Goal: Task Accomplishment & Management: Manage account settings

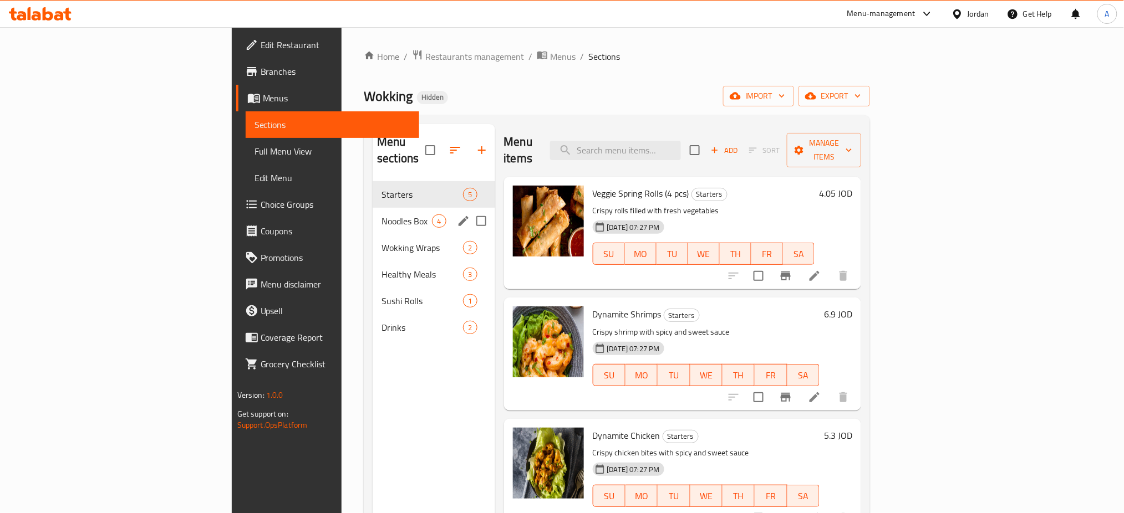
click at [372, 208] on div "Noodles Box 4" at bounding box center [433, 221] width 122 height 27
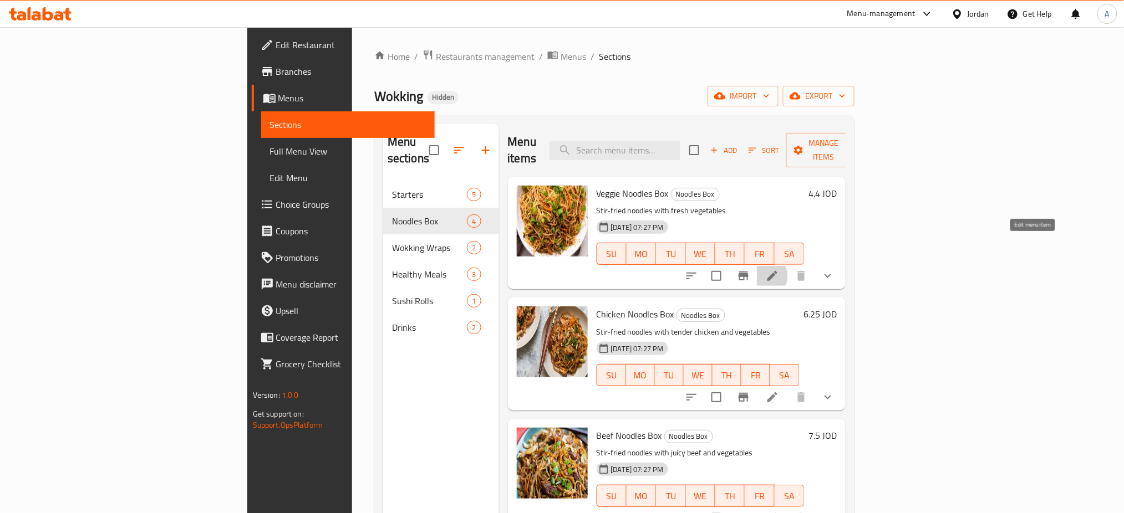
click at [777, 271] on icon at bounding box center [772, 276] width 10 height 10
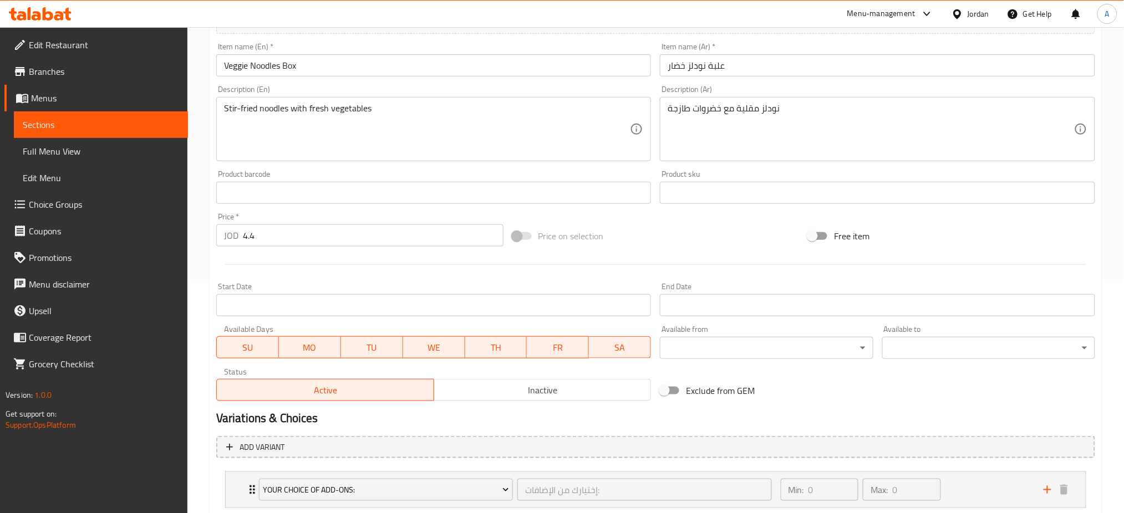
scroll to position [253, 0]
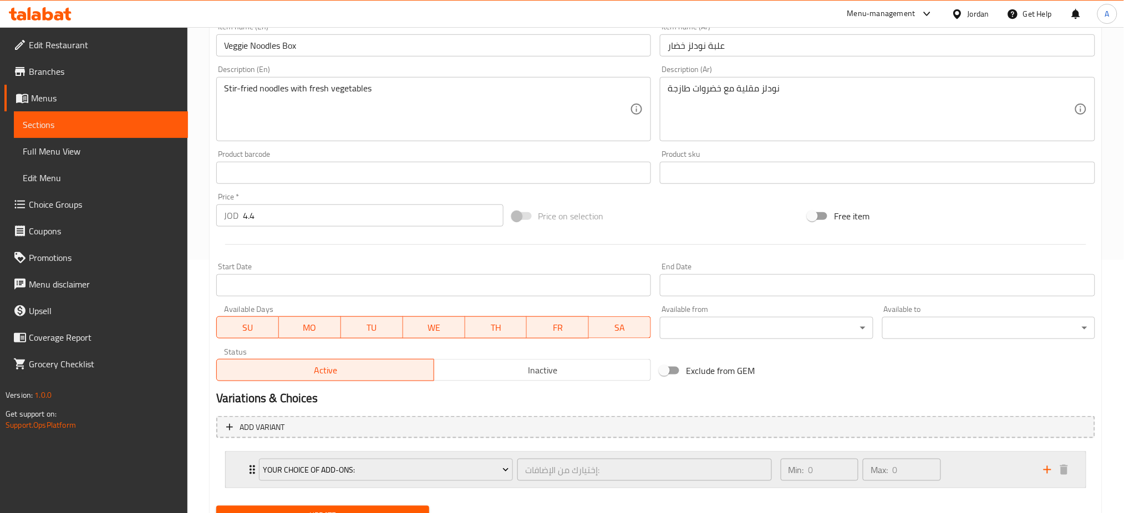
click at [990, 452] on div "Min: 0 ​ Max: 0 ​" at bounding box center [905, 469] width 263 height 35
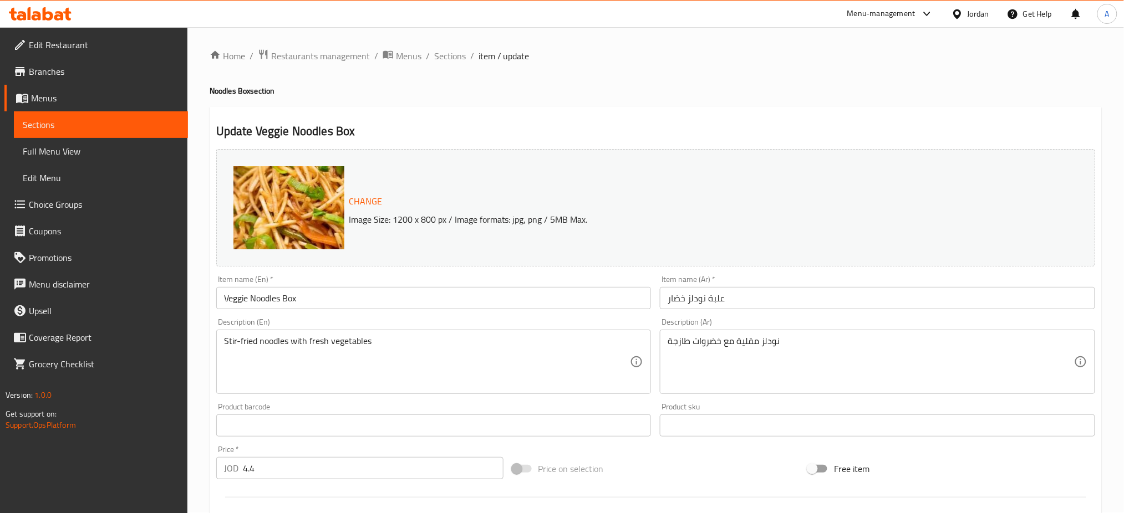
scroll to position [0, 0]
click at [434, 54] on span "Sections" at bounding box center [450, 56] width 32 height 13
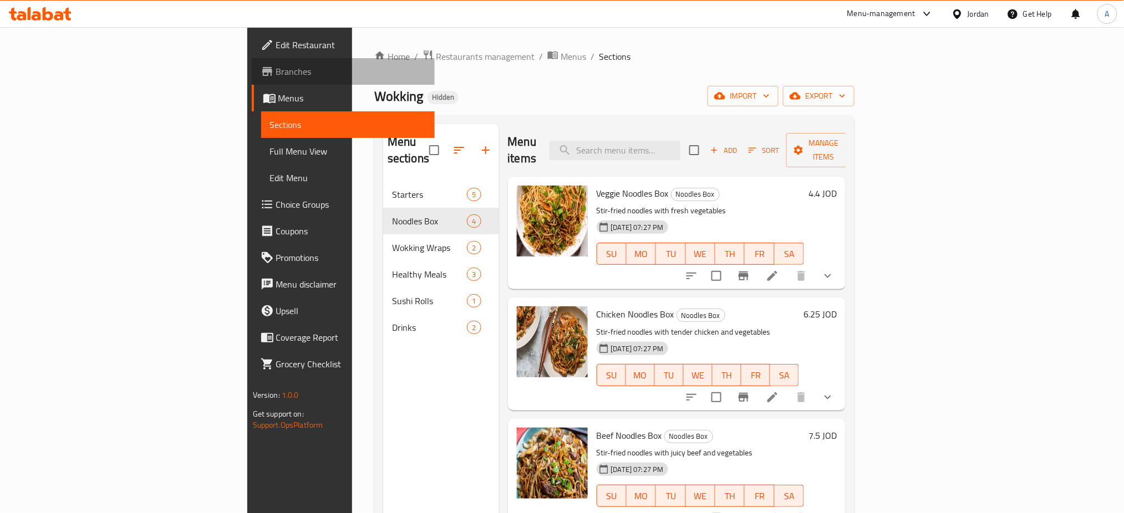
click at [276, 65] on span "Branches" at bounding box center [351, 71] width 150 height 13
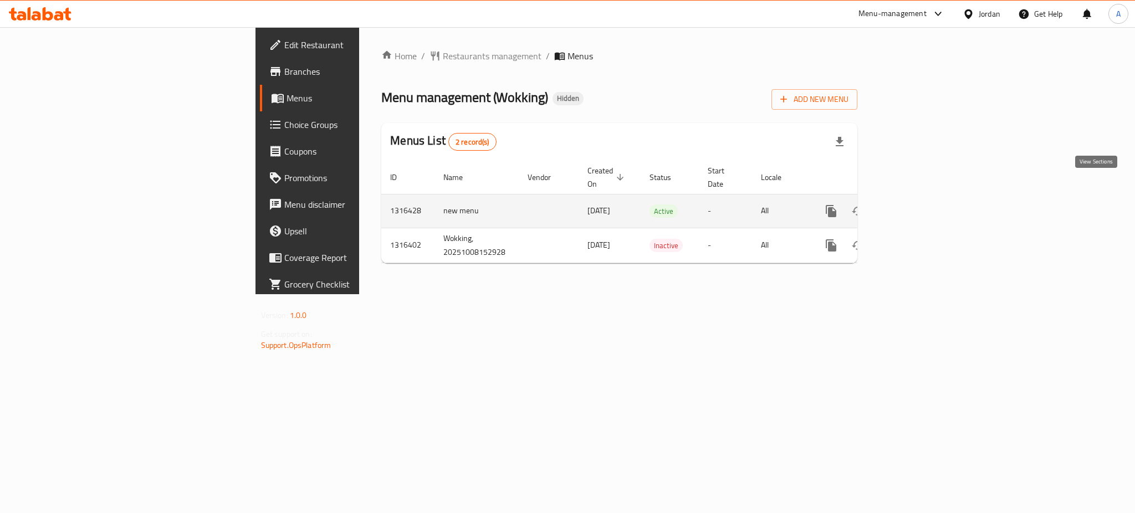
click at [925, 198] on link "enhanced table" at bounding box center [911, 211] width 27 height 27
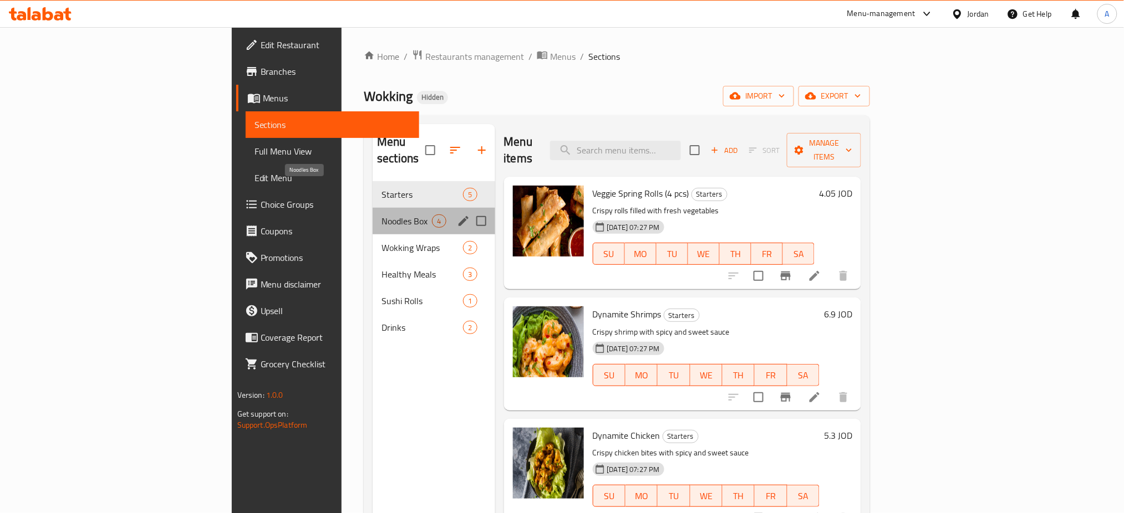
click at [381, 215] on span "Noodles Box" at bounding box center [406, 221] width 50 height 13
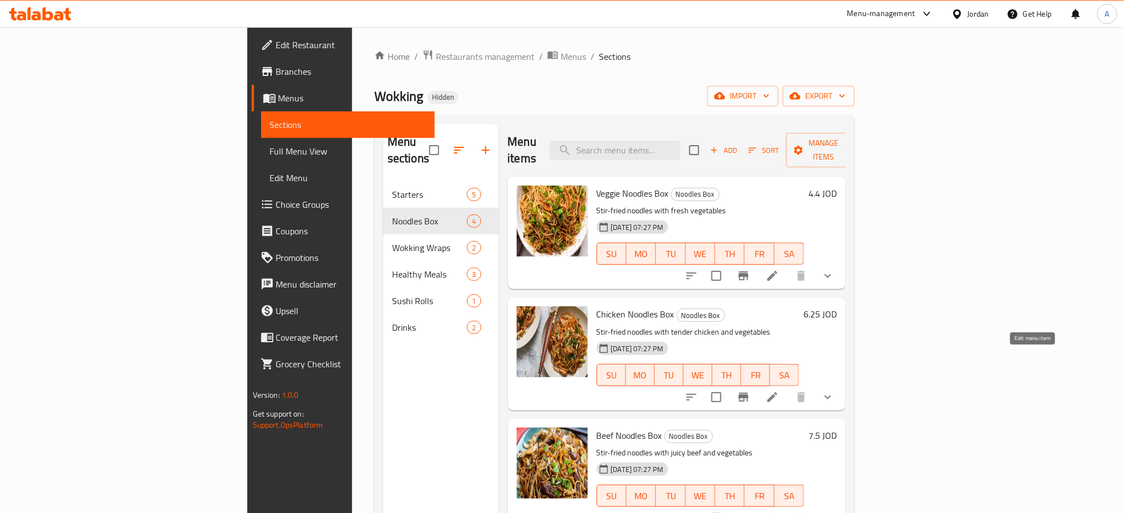
click at [779, 391] on icon at bounding box center [771, 397] width 13 height 13
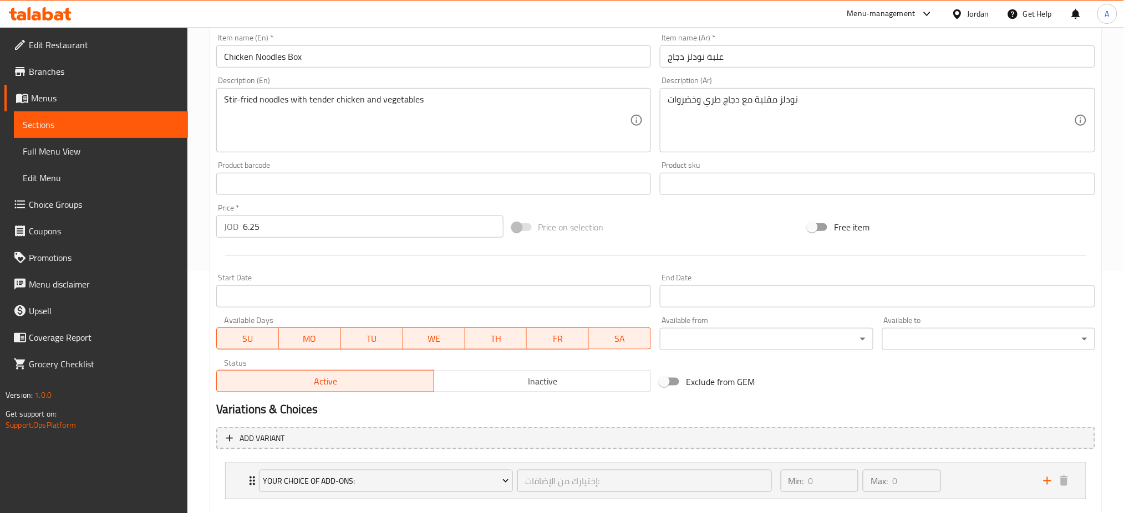
scroll to position [253, 0]
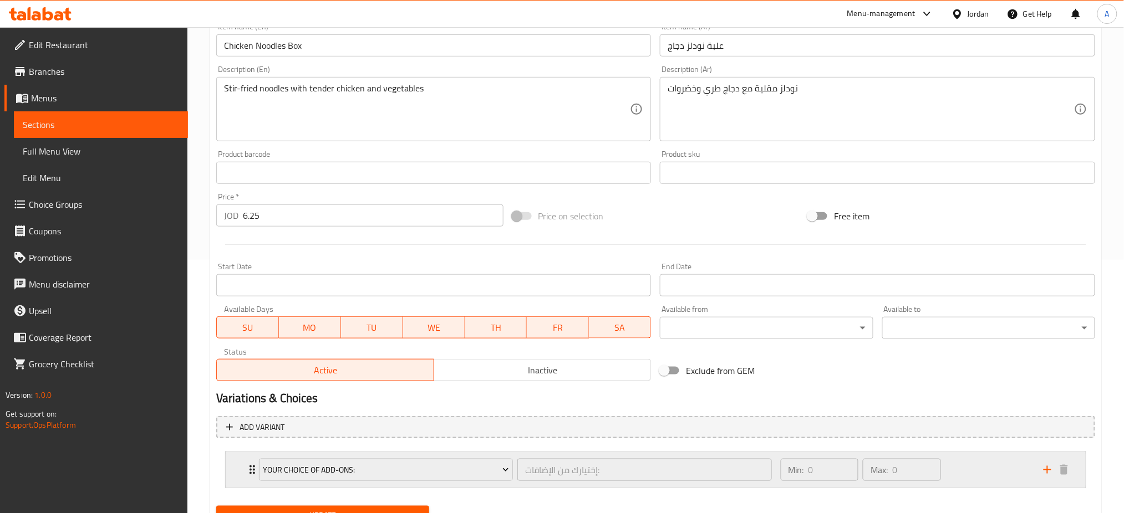
click at [984, 452] on div "Min: 0 ​ Max: 0 ​" at bounding box center [905, 469] width 263 height 35
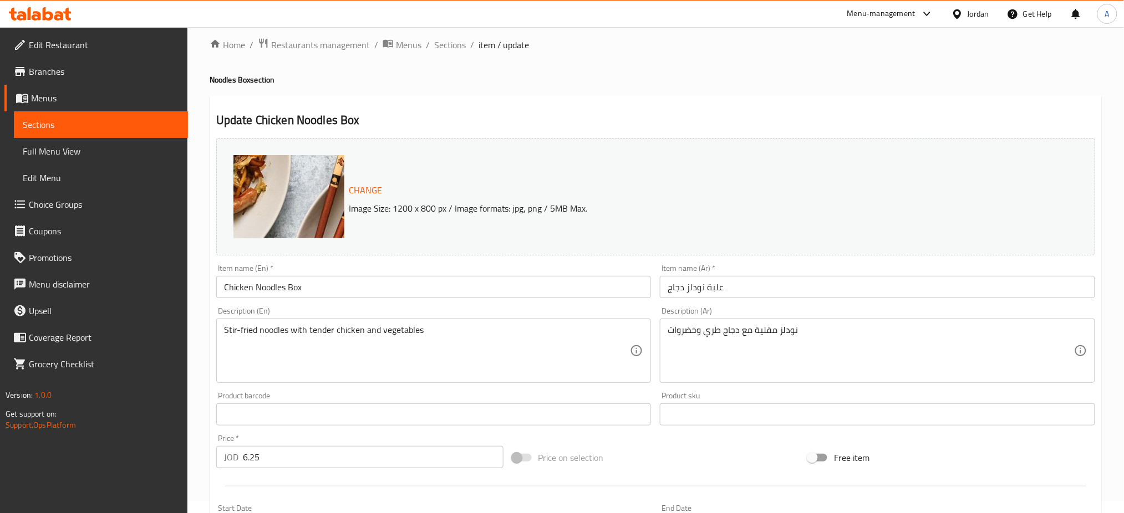
scroll to position [0, 0]
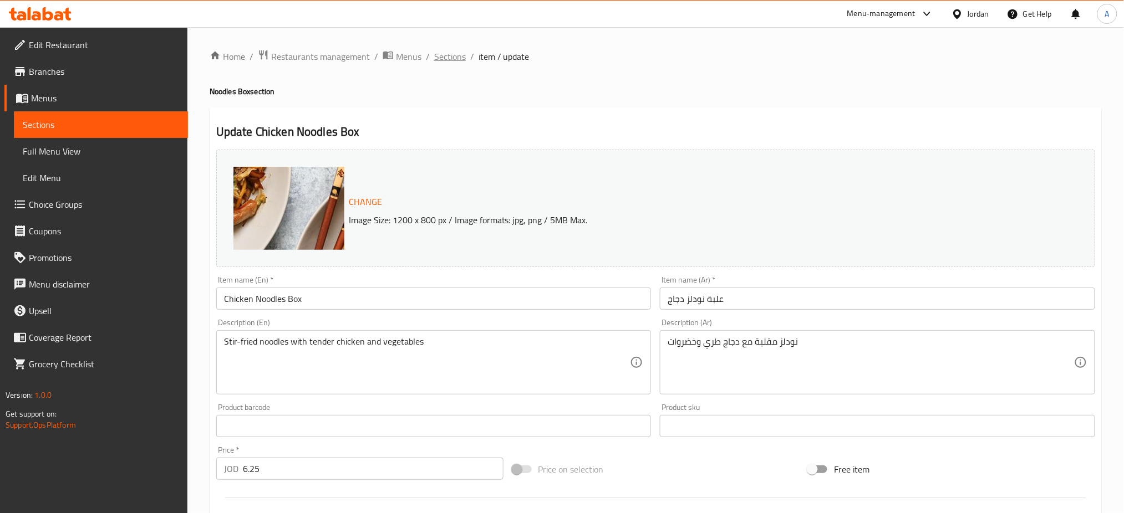
click at [434, 57] on span "Sections" at bounding box center [450, 56] width 32 height 13
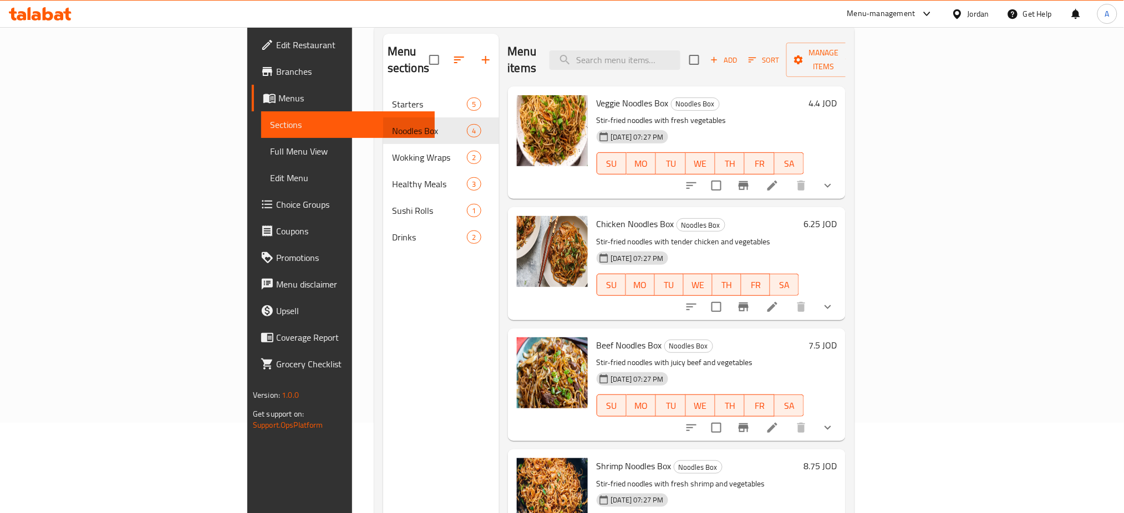
scroll to position [152, 0]
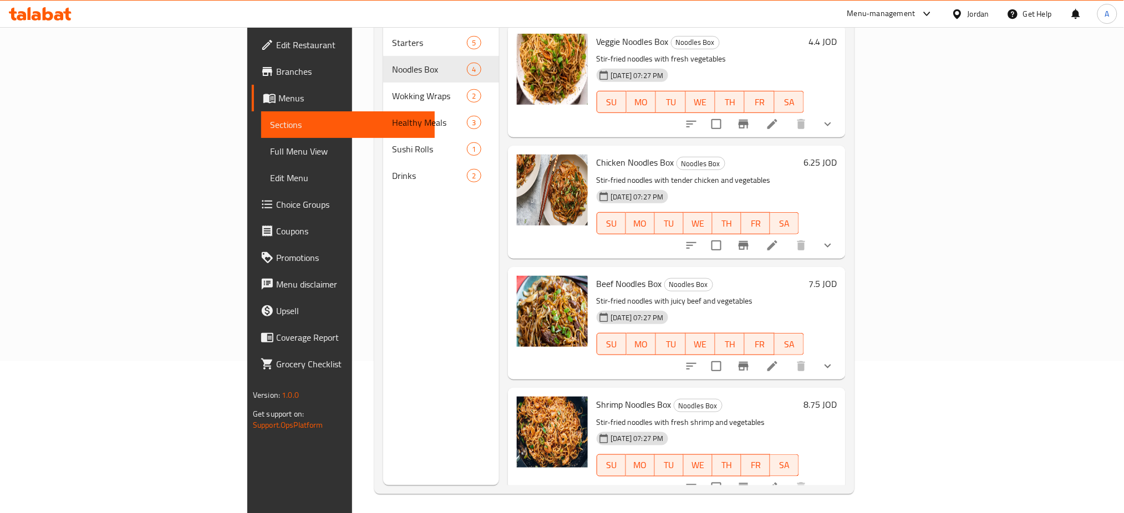
click at [841, 353] on div at bounding box center [759, 366] width 163 height 27
click at [788, 356] on li at bounding box center [772, 366] width 31 height 20
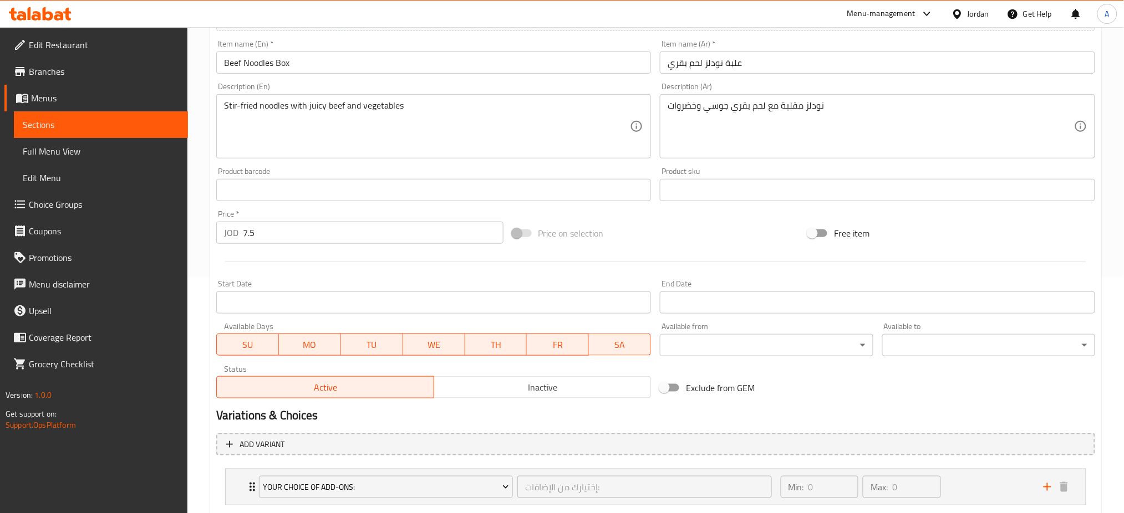
scroll to position [253, 0]
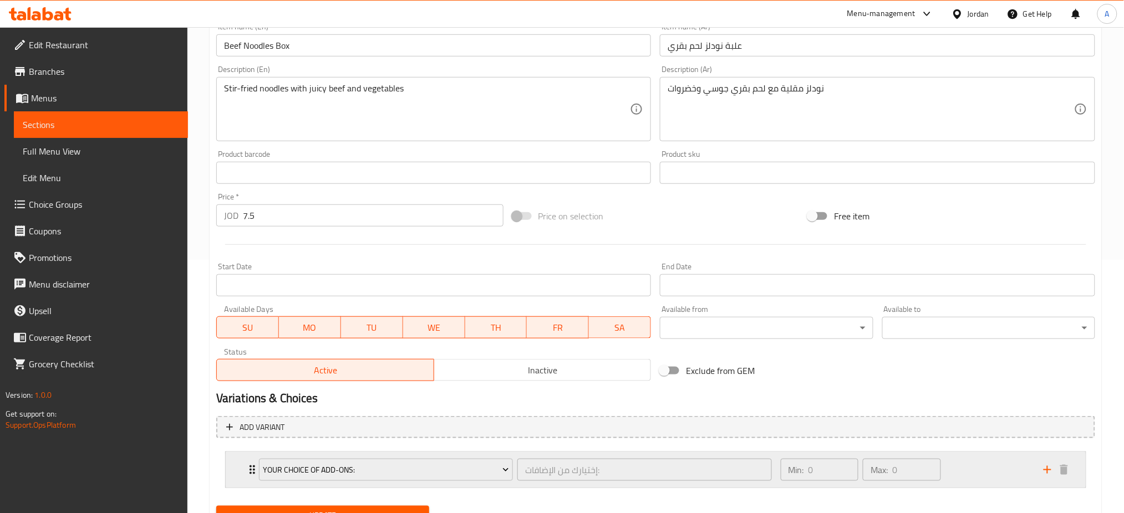
click at [982, 452] on div "Min: 0 ​ Max: 0 ​" at bounding box center [905, 469] width 263 height 35
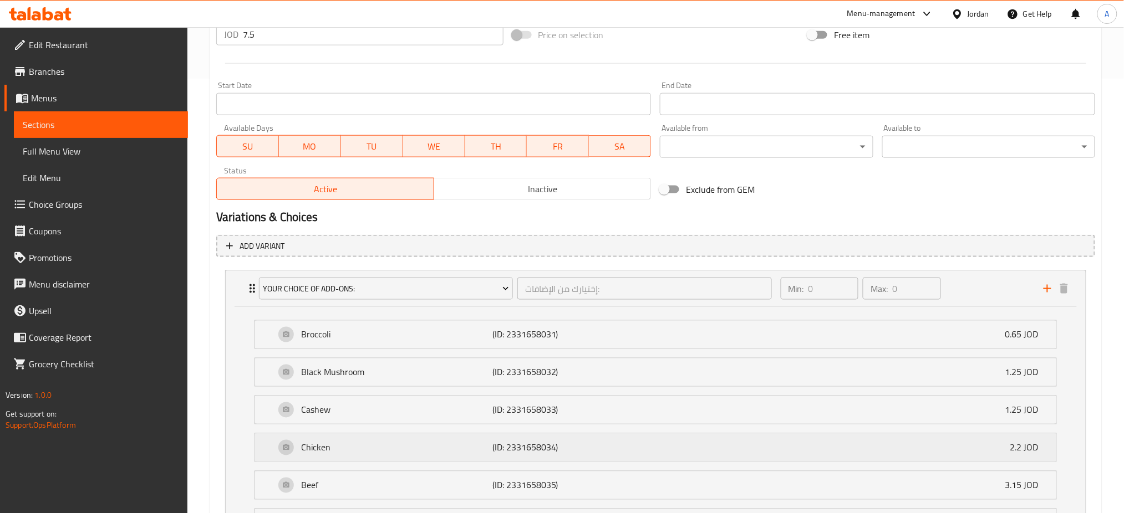
scroll to position [475, 0]
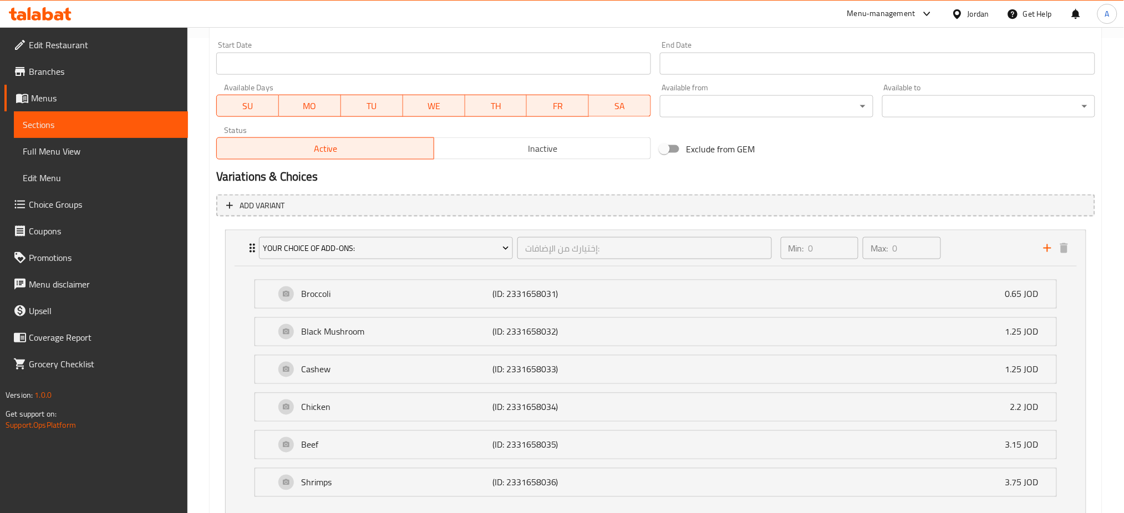
click at [648, 275] on li "Broccoli (ID: 2331658031) 0.65 JOD Name (En) Broccoli Name (En) Name (Ar) بروكل…" at bounding box center [656, 294] width 820 height 38
click at [657, 280] on div "Broccoli (ID: 2331658031) 0.65 JOD" at bounding box center [659, 294] width 768 height 28
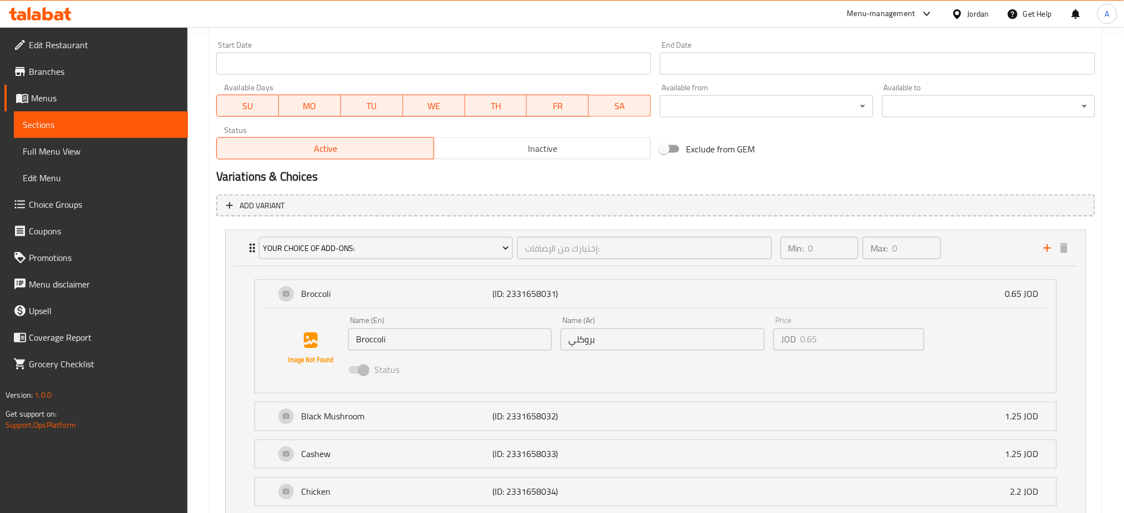
drag, startPoint x: 356, startPoint y: 321, endPoint x: 432, endPoint y: 343, distance: 79.0
click at [356, 366] on span at bounding box center [358, 370] width 19 height 8
click at [678, 403] on div "Black Mushroom (ID: 2331658032) 1.25 JOD" at bounding box center [659, 417] width 768 height 28
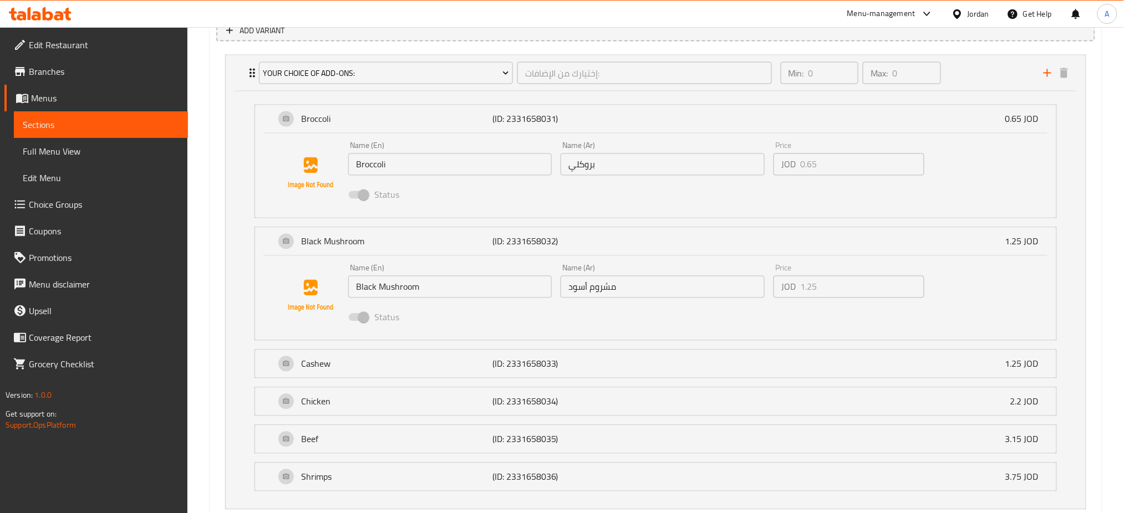
scroll to position [672, 0]
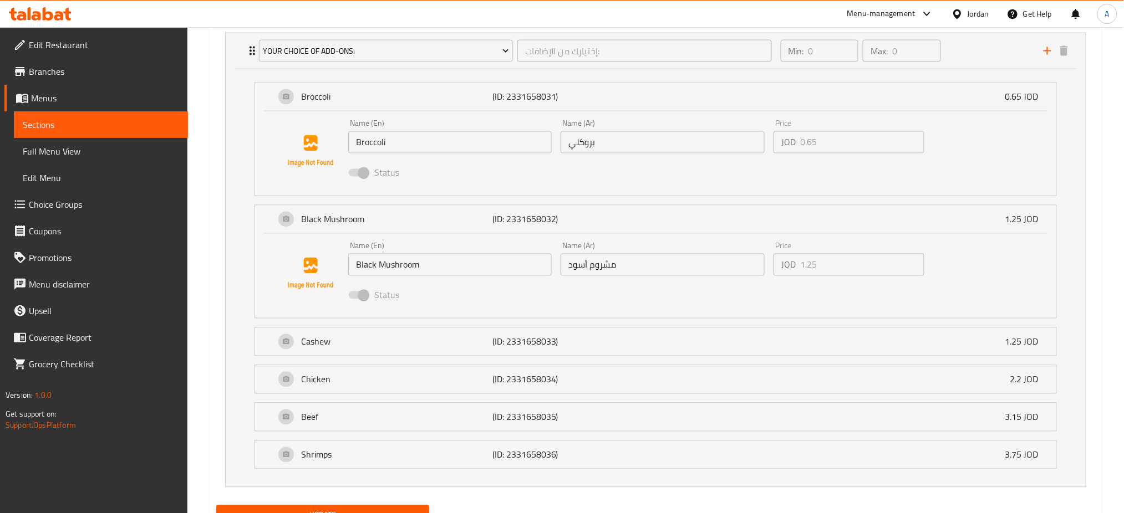
click at [357, 292] on span at bounding box center [358, 296] width 19 height 8
click at [655, 328] on div "Cashew (ID: 2331658033) 1.25 JOD" at bounding box center [659, 342] width 768 height 28
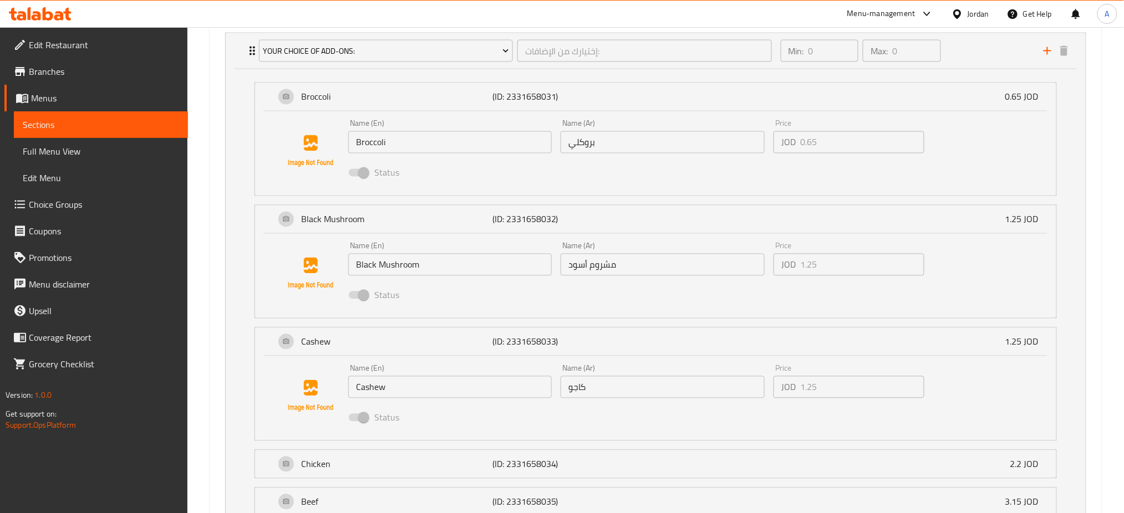
click at [364, 414] on span at bounding box center [358, 418] width 19 height 8
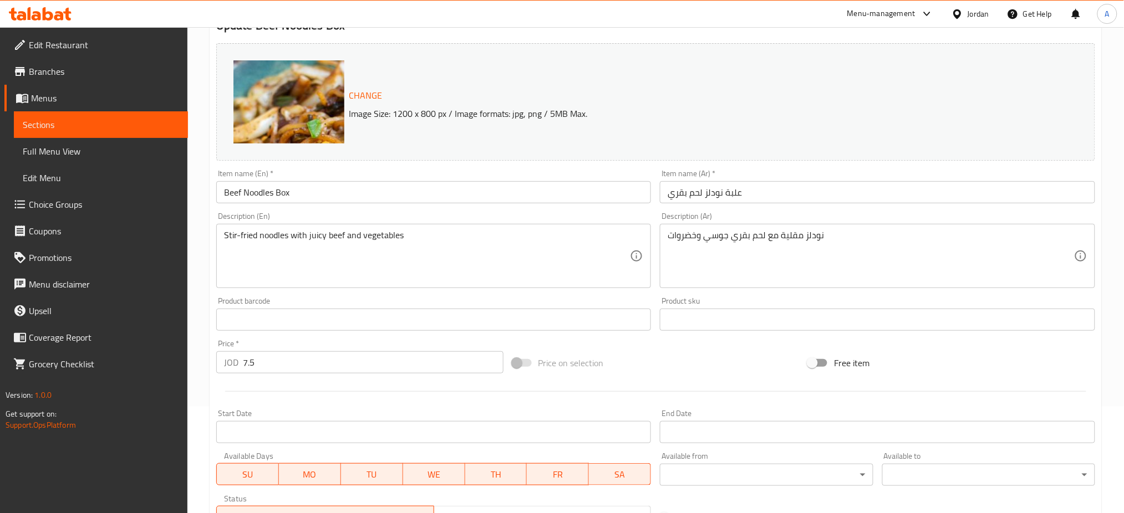
scroll to position [0, 0]
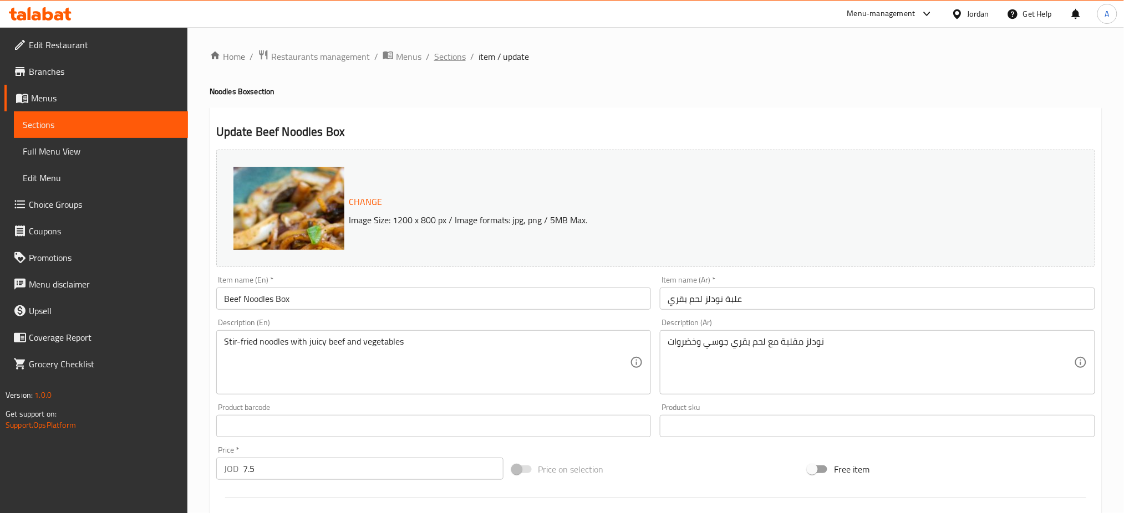
click at [434, 54] on span "Sections" at bounding box center [450, 56] width 32 height 13
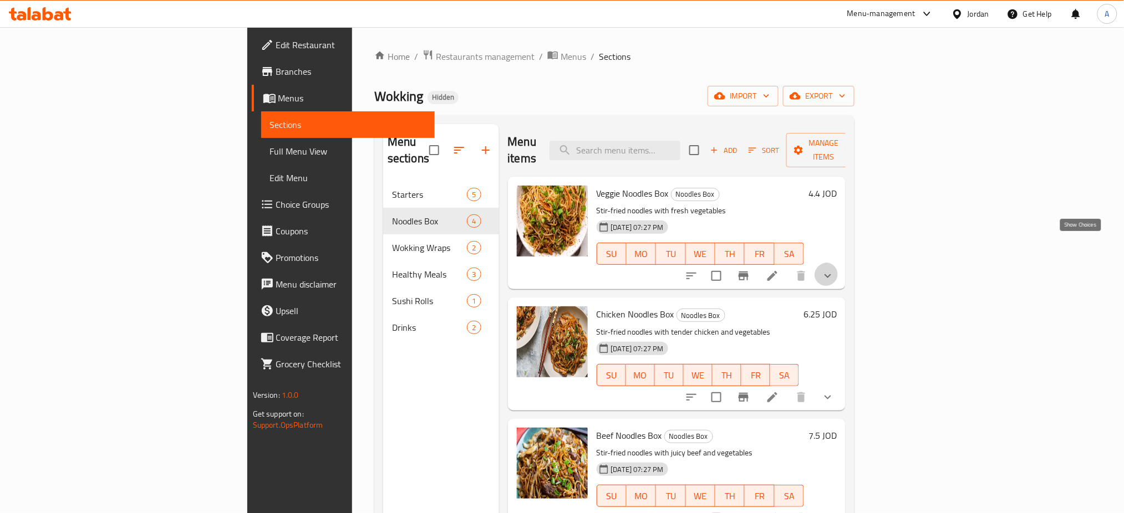
click at [831, 274] on icon "show more" at bounding box center [827, 276] width 7 height 4
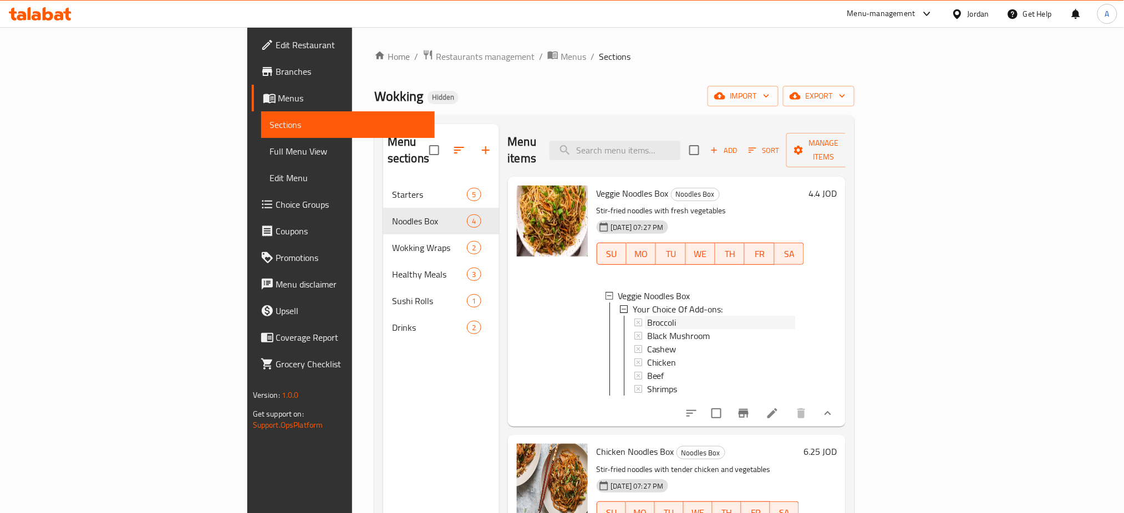
click at [647, 316] on span "Broccoli" at bounding box center [661, 322] width 29 height 13
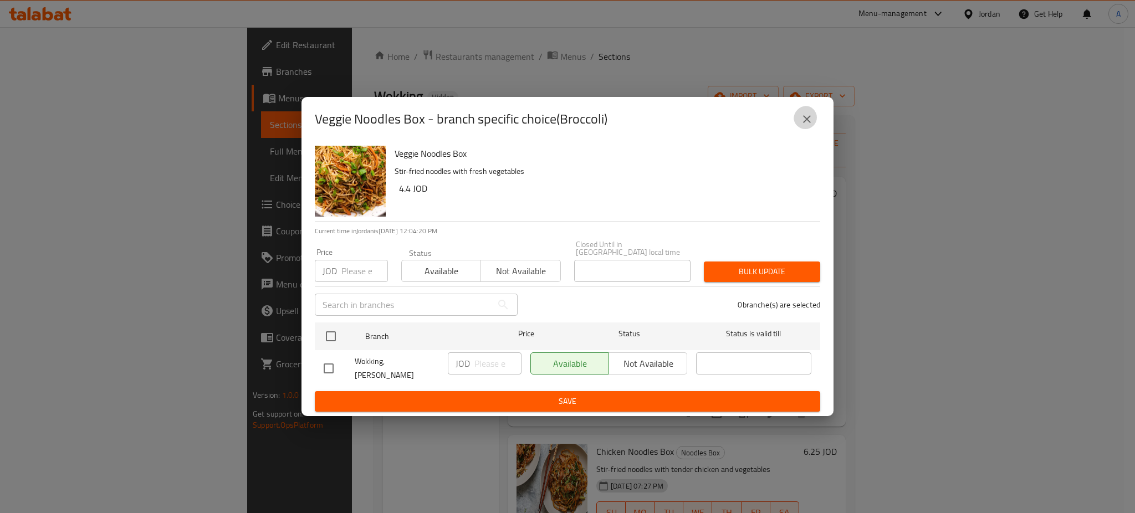
click at [799, 132] on button "close" at bounding box center [807, 119] width 27 height 27
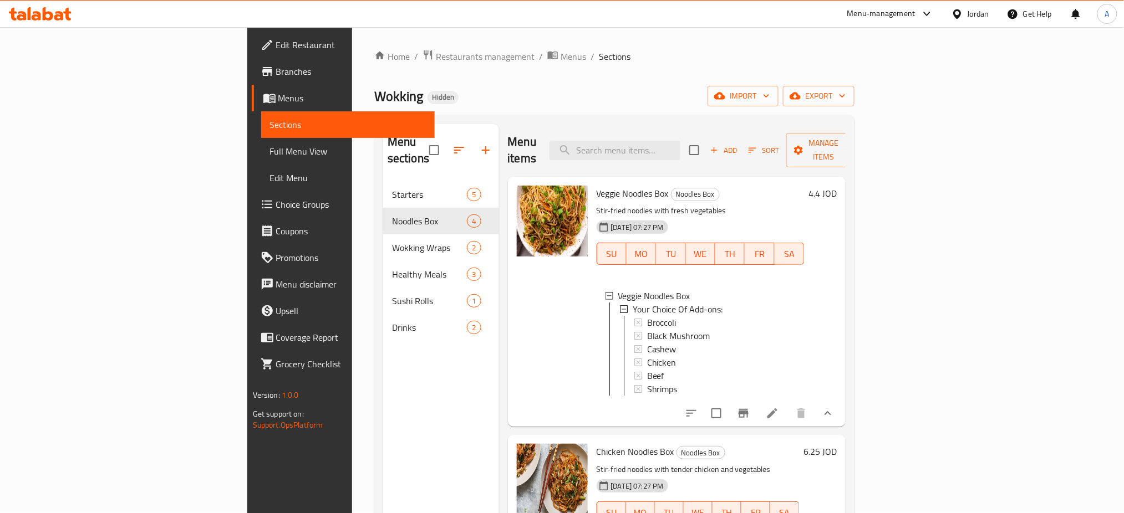
click at [678, 145] on div "Menu items Add Sort Manage items" at bounding box center [677, 150] width 338 height 53
click at [680, 141] on input "search" at bounding box center [614, 150] width 131 height 19
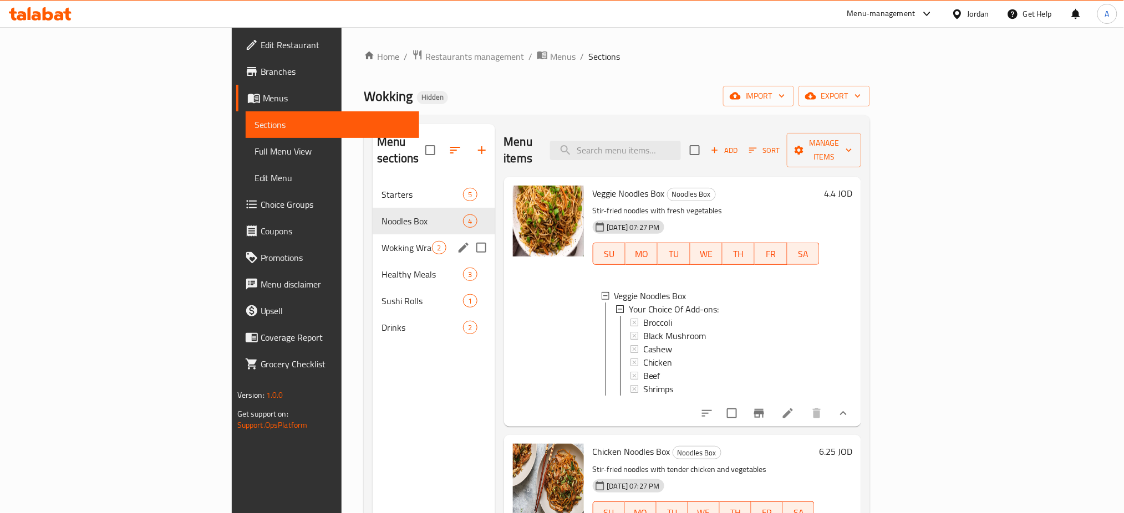
click at [372, 234] on div "Wokking Wraps 2" at bounding box center [433, 247] width 122 height 27
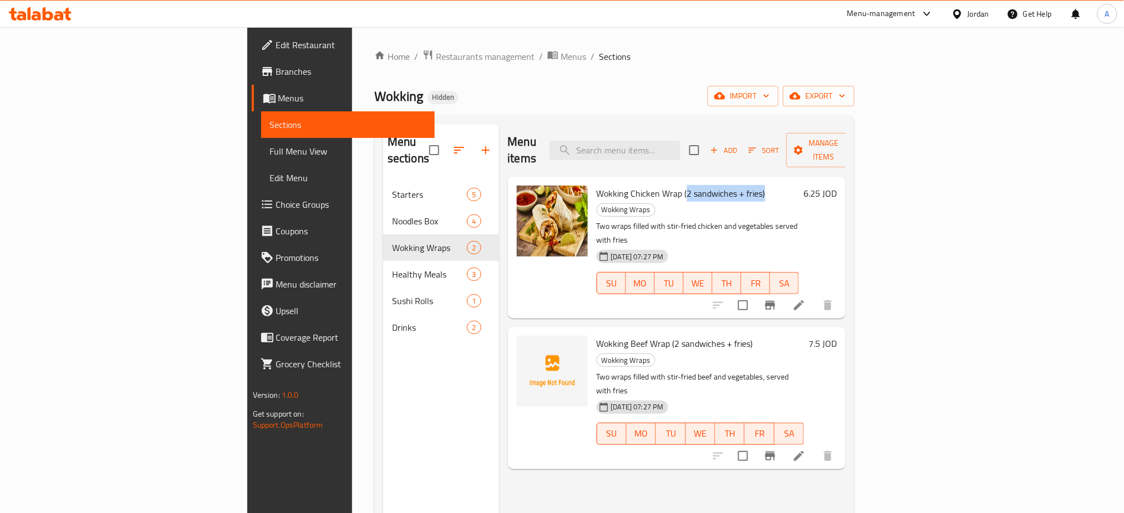
drag, startPoint x: 603, startPoint y: 161, endPoint x: 659, endPoint y: 163, distance: 56.0
click at [659, 185] on span "Wokking Chicken Wrap (2 sandwiches + fries)" at bounding box center [680, 193] width 169 height 17
click at [641, 185] on span "Wokking Chicken Wrap (2 sandwiches + fries)" at bounding box center [680, 193] width 169 height 17
click at [804, 300] on icon at bounding box center [799, 305] width 10 height 10
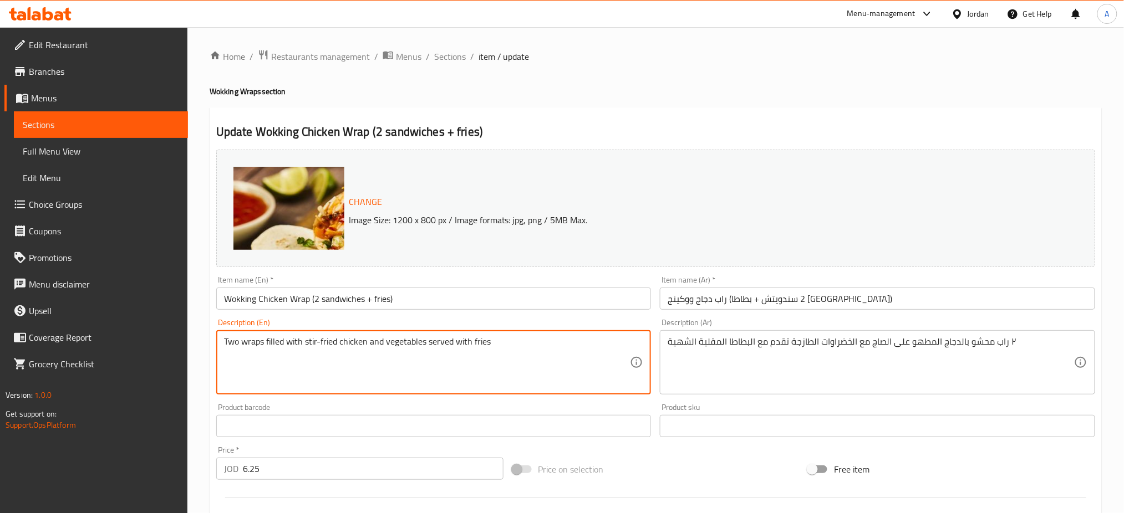
drag, startPoint x: 285, startPoint y: 324, endPoint x: 307, endPoint y: 323, distance: 22.2
click at [307, 336] on textarea "Two wraps filled with stir-fried chicken and vegetables served with fries" at bounding box center [427, 362] width 406 height 53
drag, startPoint x: 308, startPoint y: 323, endPoint x: 270, endPoint y: 321, distance: 37.7
click at [270, 336] on textarea "Two wraps filled with stir-fried chicken and vegetables served with fries" at bounding box center [427, 362] width 406 height 53
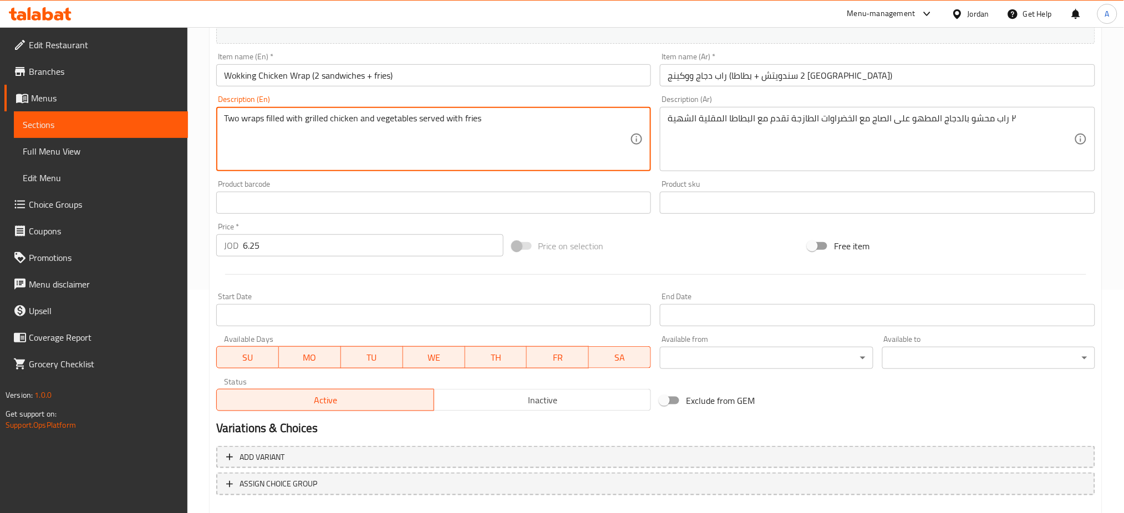
scroll to position [237, 0]
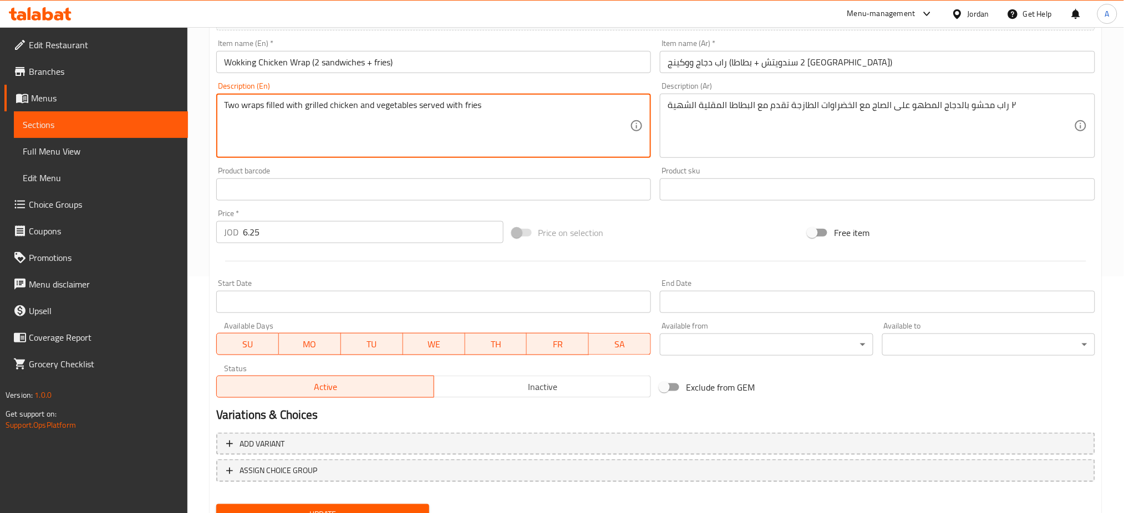
type textarea "Two wraps filled with grilled chicken and vegetables served with fries"
click at [360, 508] on span "Update" at bounding box center [322, 515] width 195 height 14
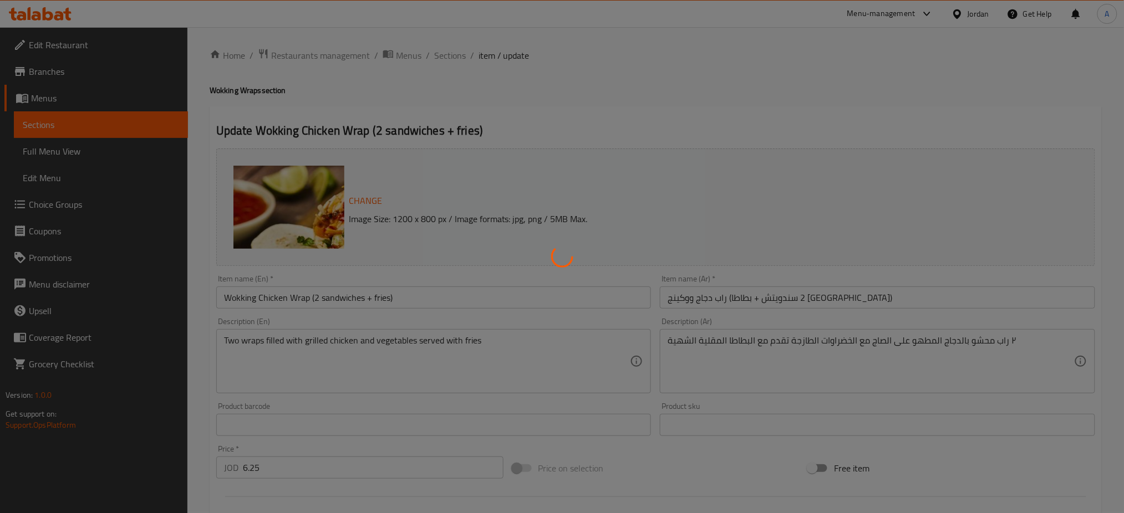
scroll to position [0, 0]
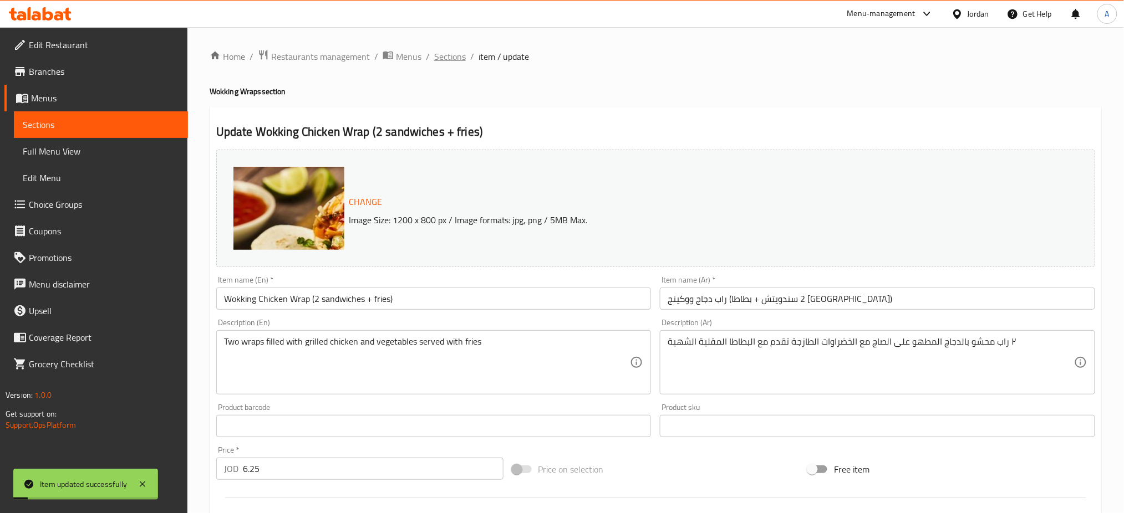
click at [434, 58] on span "Sections" at bounding box center [450, 56] width 32 height 13
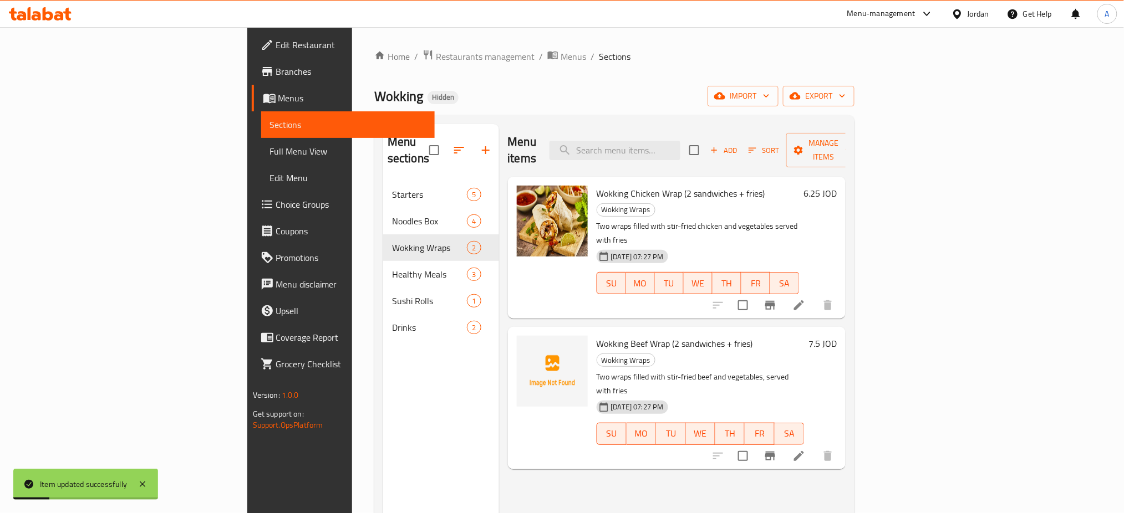
click at [814, 446] on li at bounding box center [798, 456] width 31 height 20
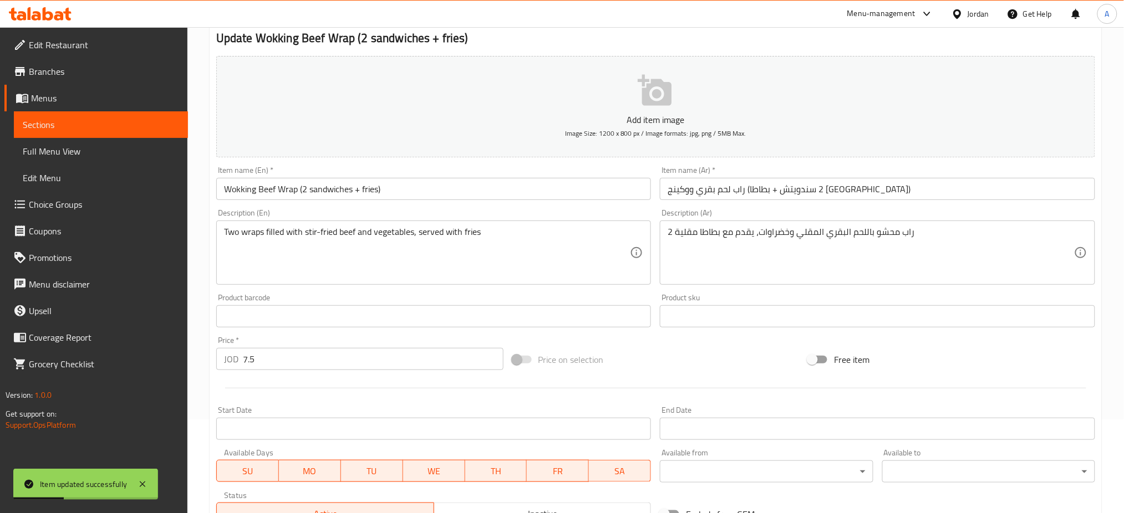
scroll to position [211, 0]
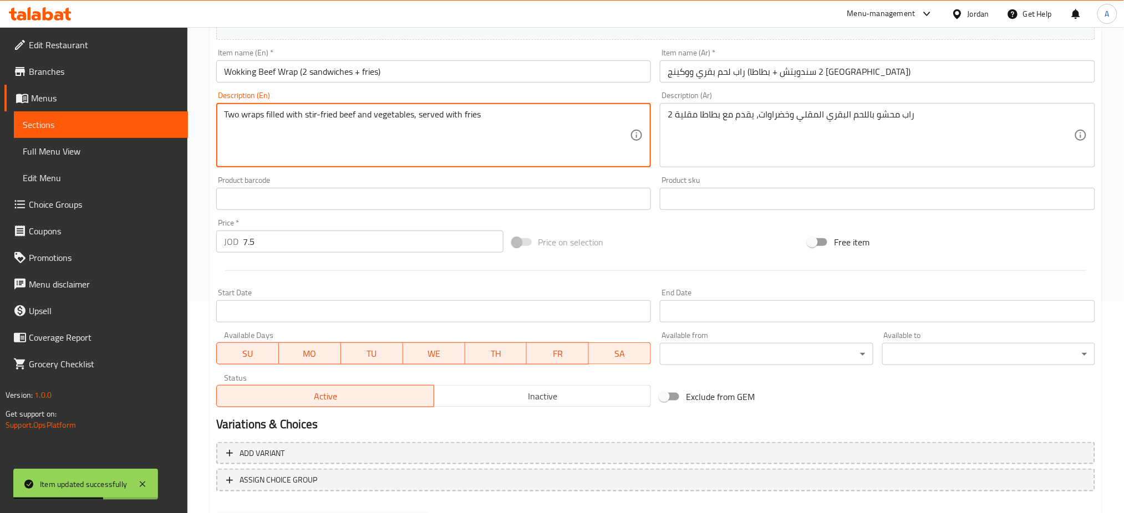
drag, startPoint x: 308, startPoint y: 87, endPoint x: 285, endPoint y: 86, distance: 22.7
type textarea "Two wraps filled with grilled beef and vegetables, served with fries"
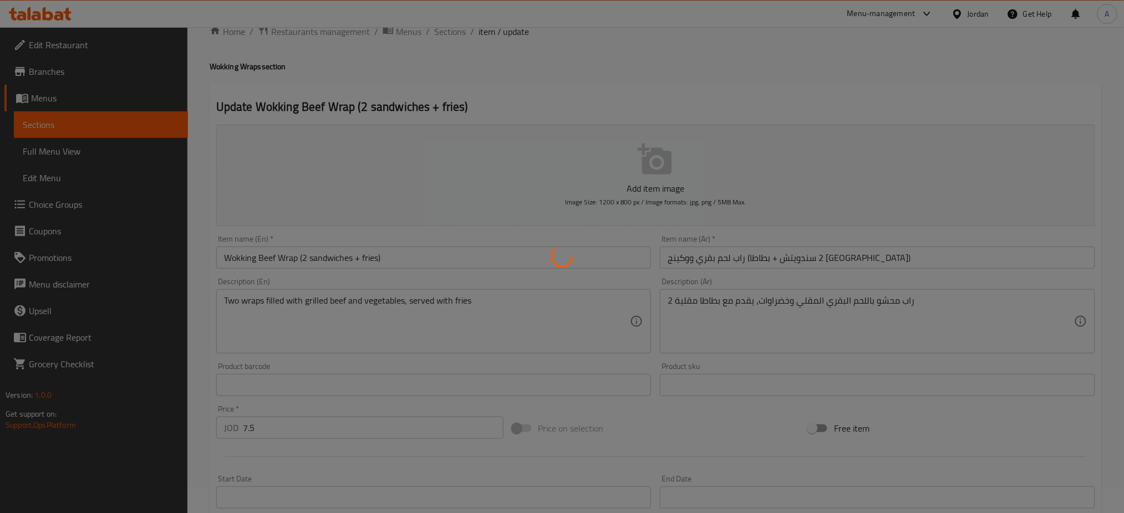
scroll to position [0, 0]
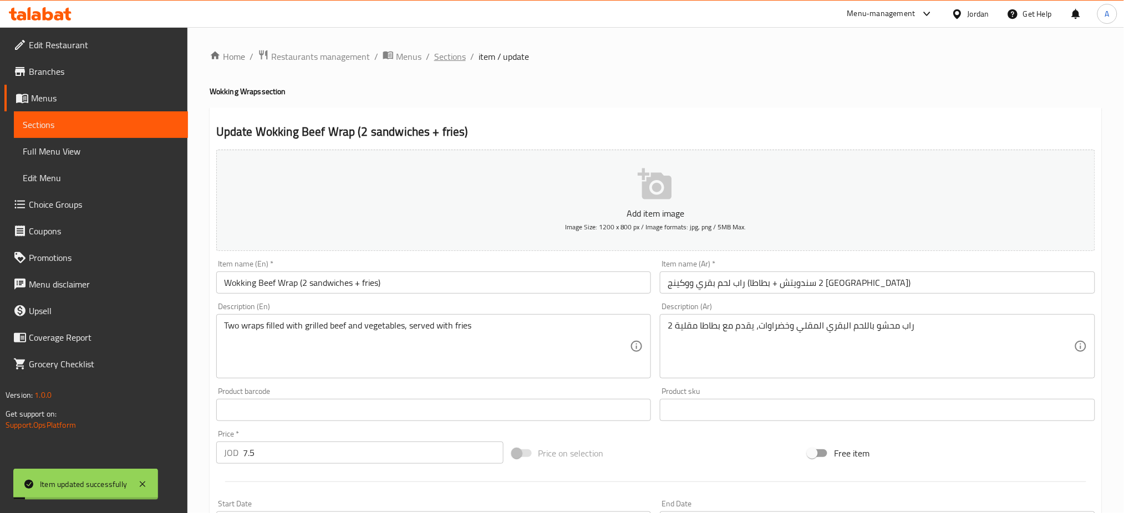
click at [434, 57] on span "Sections" at bounding box center [450, 56] width 32 height 13
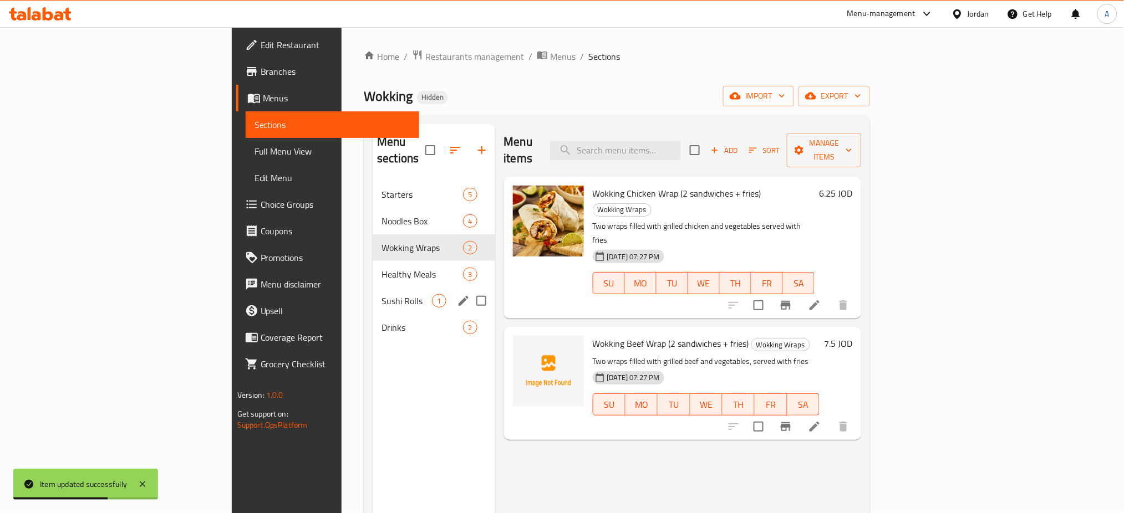
click at [372, 288] on div "Sushi Rolls 1" at bounding box center [433, 301] width 122 height 27
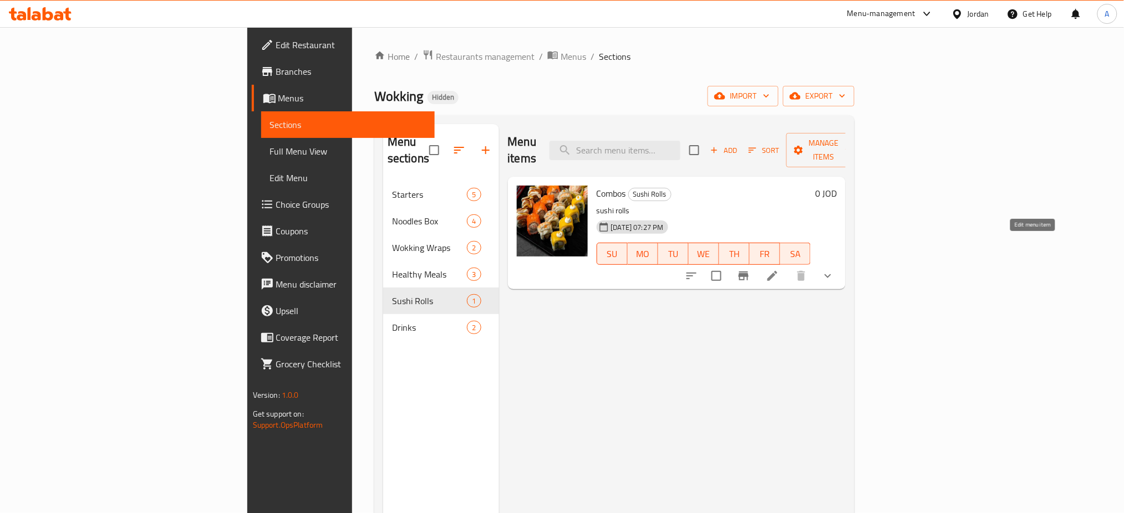
click at [779, 269] on icon at bounding box center [771, 275] width 13 height 13
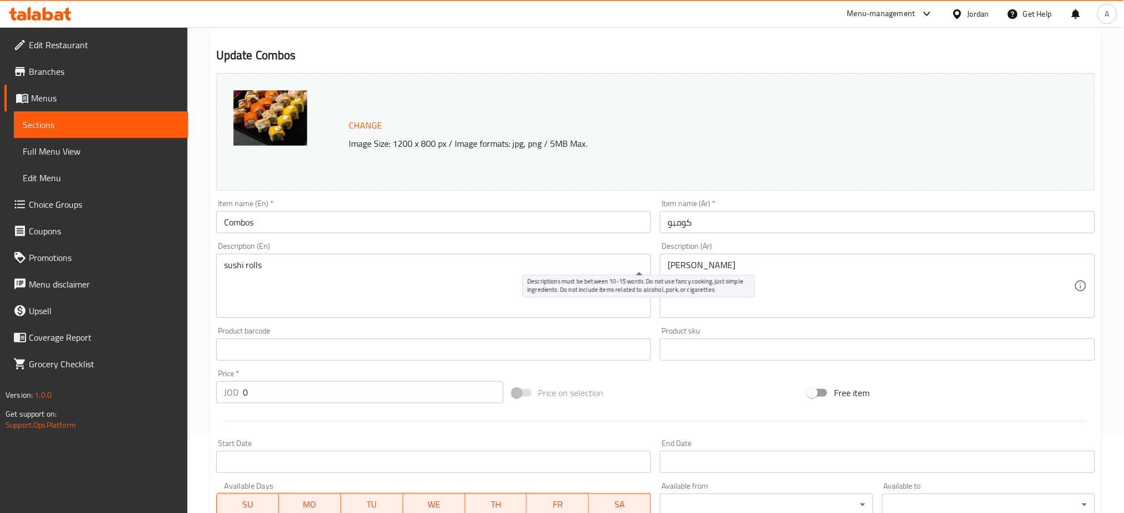
scroll to position [315, 0]
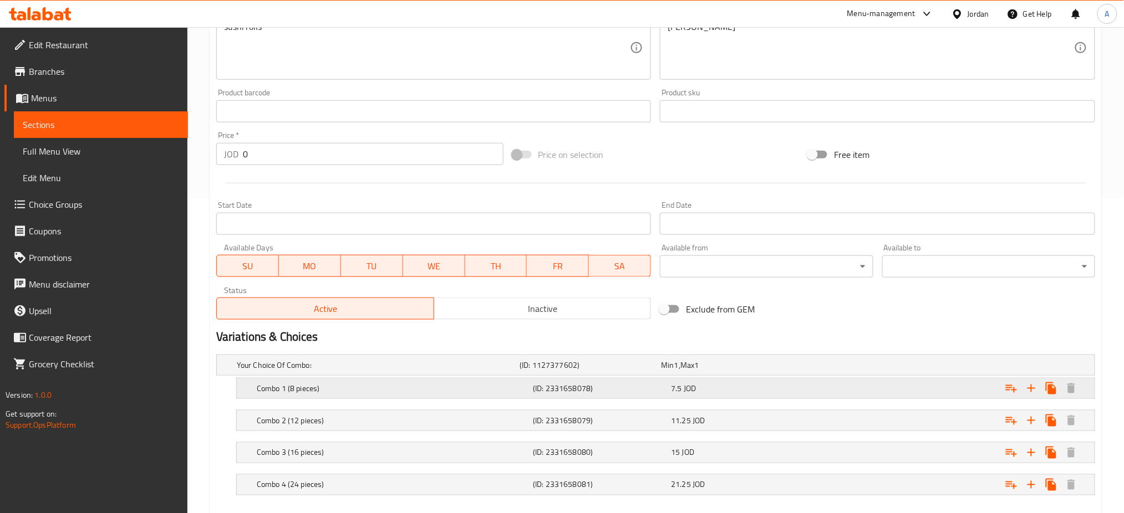
click at [803, 376] on div "Combo 1 (8 pieces) (ID: 2331658078) 7.5 JOD" at bounding box center [668, 388] width 829 height 24
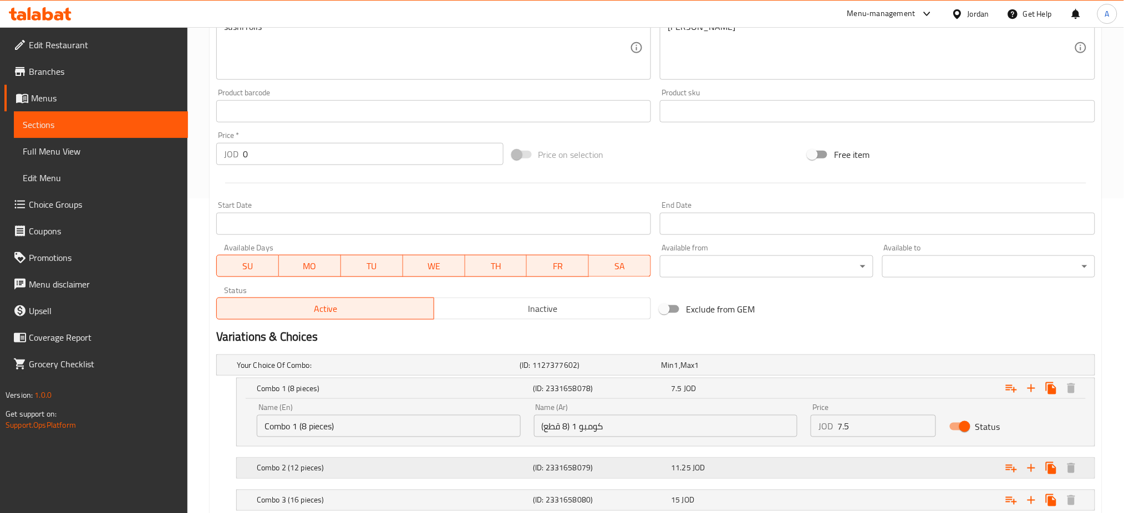
click at [920, 456] on div "Expand" at bounding box center [945, 468] width 276 height 24
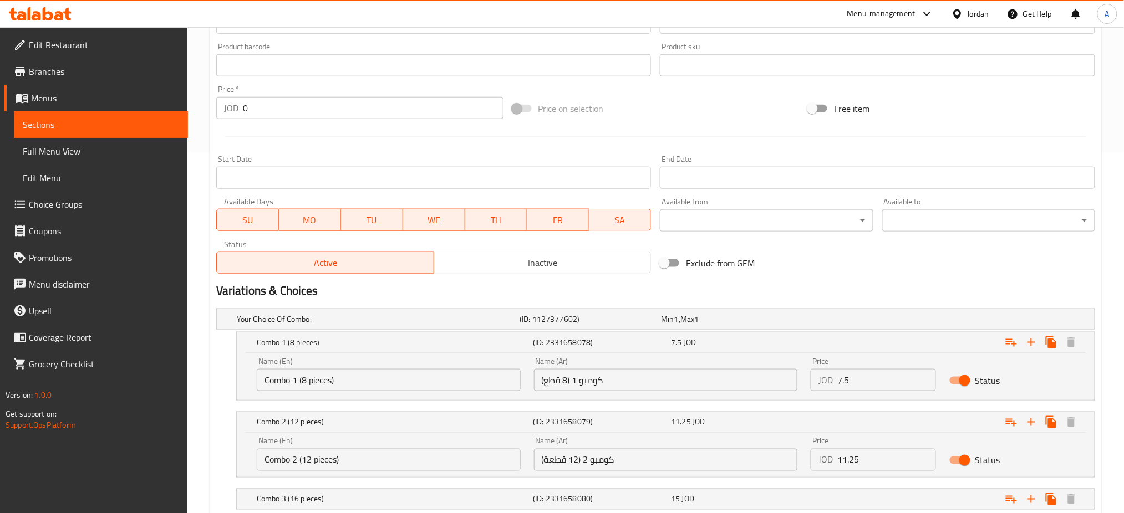
scroll to position [405, 0]
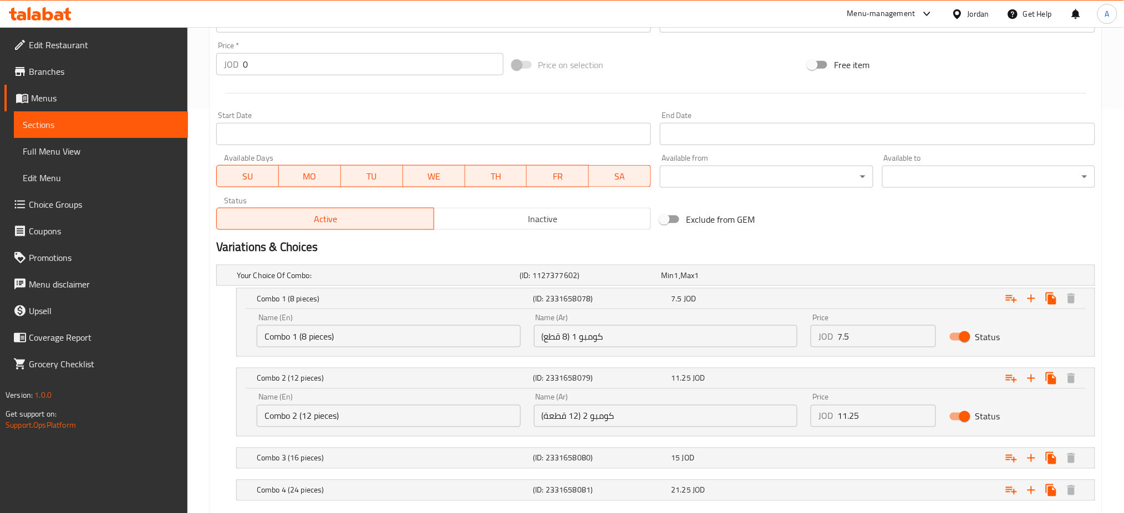
click at [906, 471] on nav at bounding box center [655, 475] width 879 height 9
click at [906, 446] on div "Expand" at bounding box center [945, 458] width 276 height 24
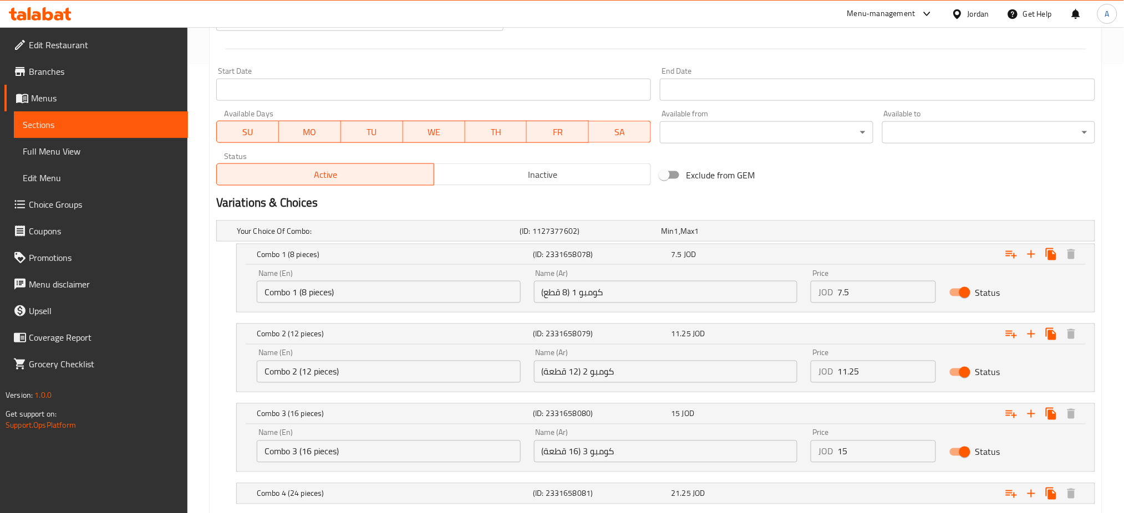
scroll to position [450, 0]
click at [900, 481] on div "Expand" at bounding box center [945, 493] width 276 height 24
click at [42, 198] on span "Choice Groups" at bounding box center [104, 204] width 150 height 13
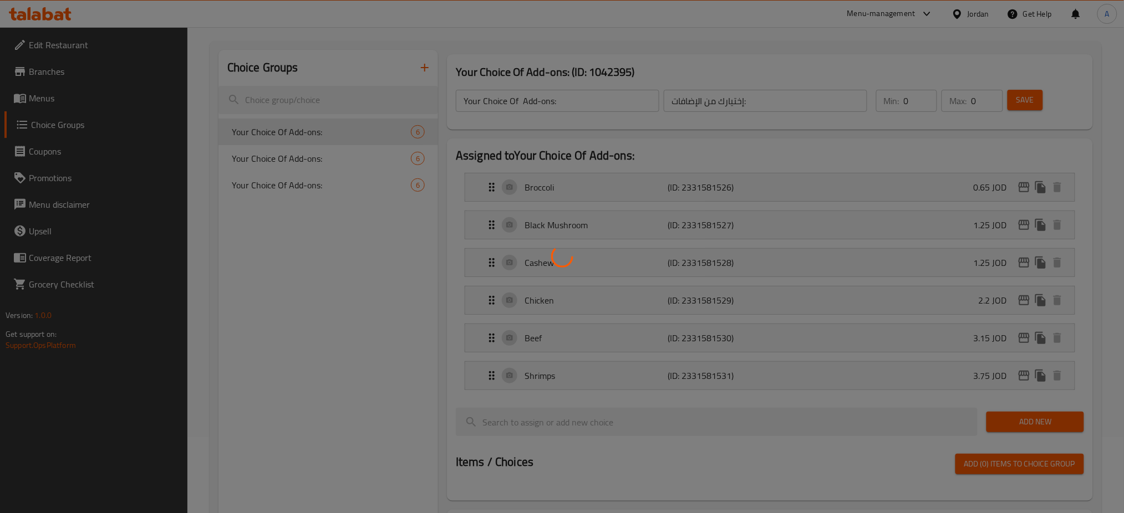
scroll to position [4, 0]
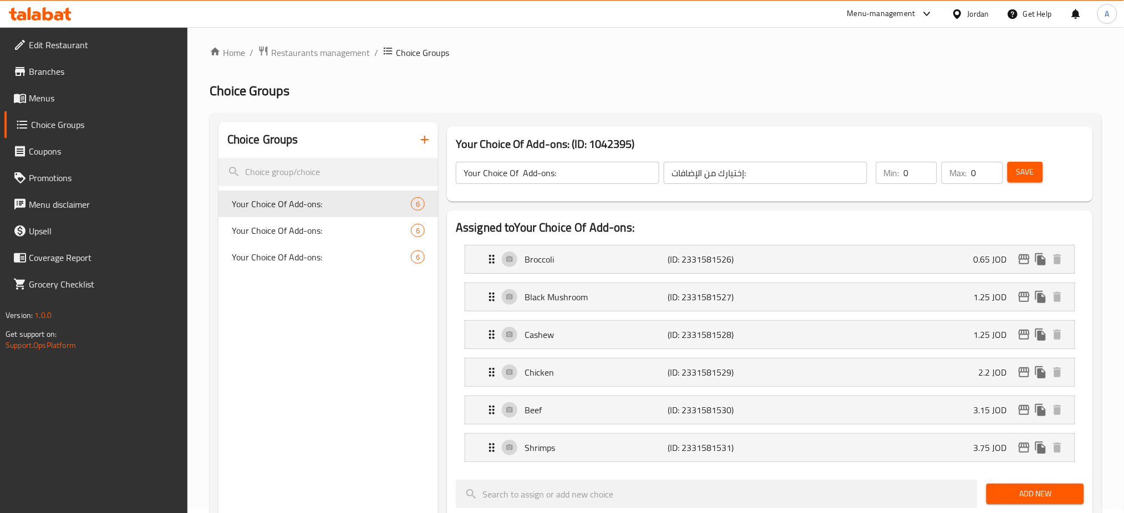
click at [884, 247] on div "Broccoli (ID: 2331581526) 0.65 JOD" at bounding box center [773, 260] width 576 height 28
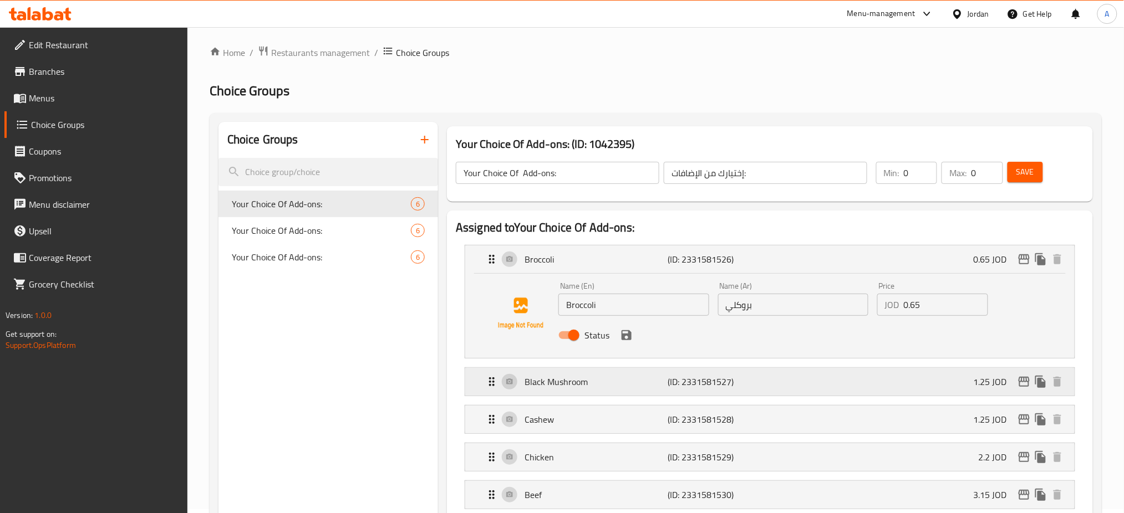
click at [749, 371] on div "Black Mushroom (ID: 2331581527) 1.25 JOD" at bounding box center [773, 382] width 576 height 28
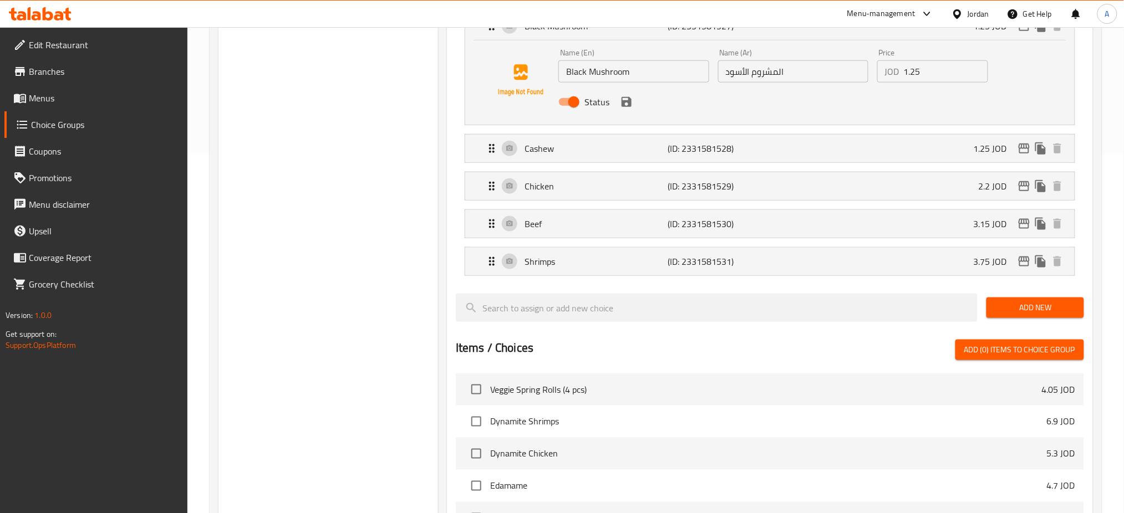
scroll to position [374, 0]
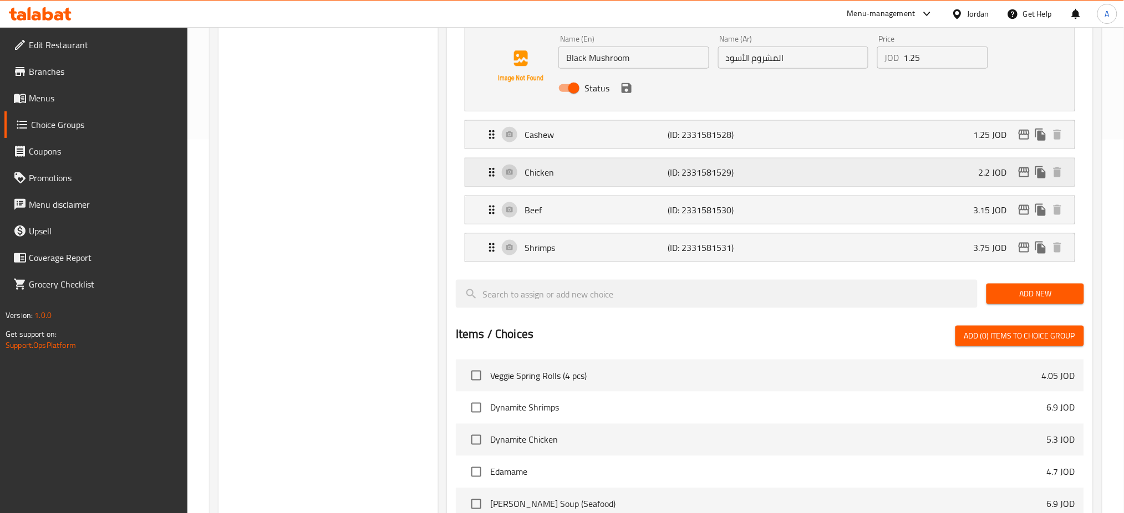
click at [782, 159] on div "Chicken (ID: 2331581529) 2.2 JOD" at bounding box center [773, 173] width 576 height 28
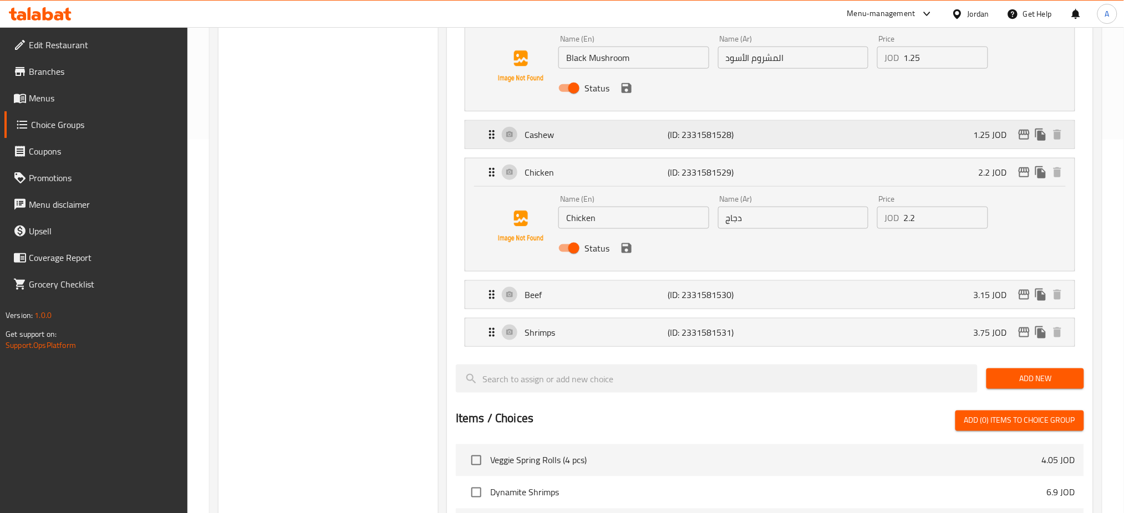
click at [782, 126] on div "Cashew (ID: 2331581528) 1.25 JOD" at bounding box center [773, 135] width 576 height 28
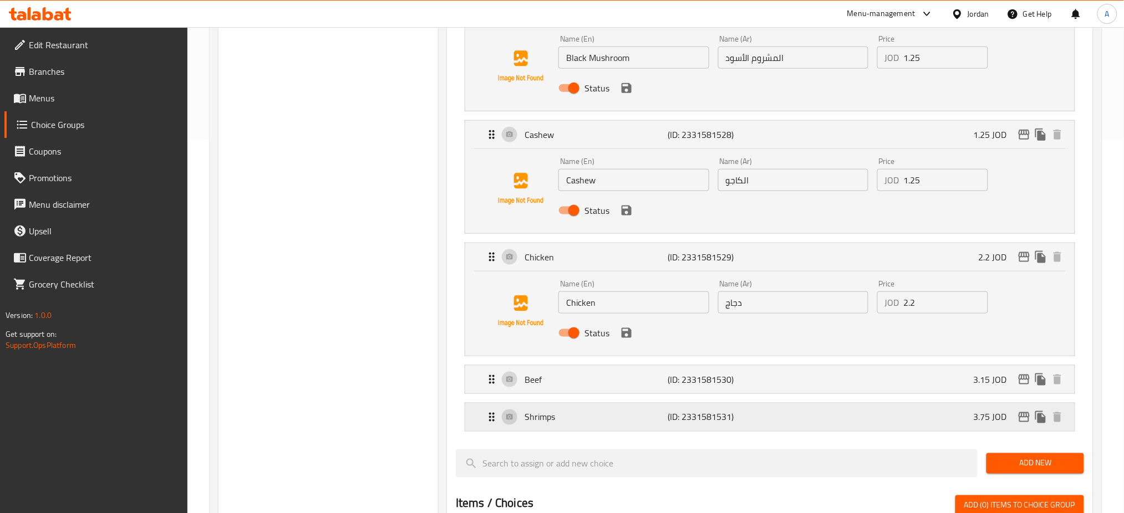
click at [722, 404] on div "Shrimps (ID: 2331581531) 3.75 JOD" at bounding box center [773, 418] width 576 height 28
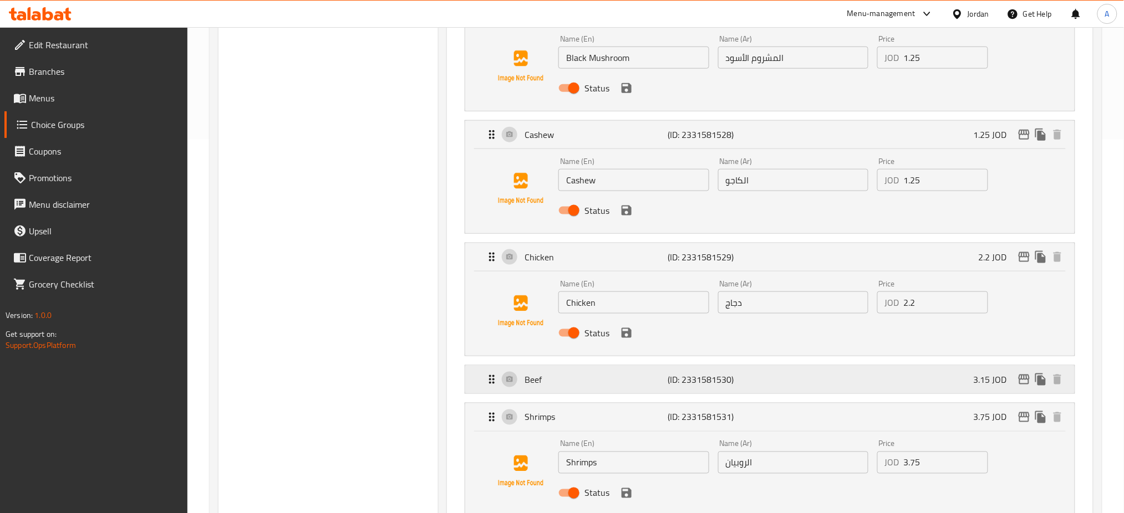
click at [738, 371] on div "Beef (ID: 2331581530) 3.15 JOD" at bounding box center [773, 380] width 576 height 28
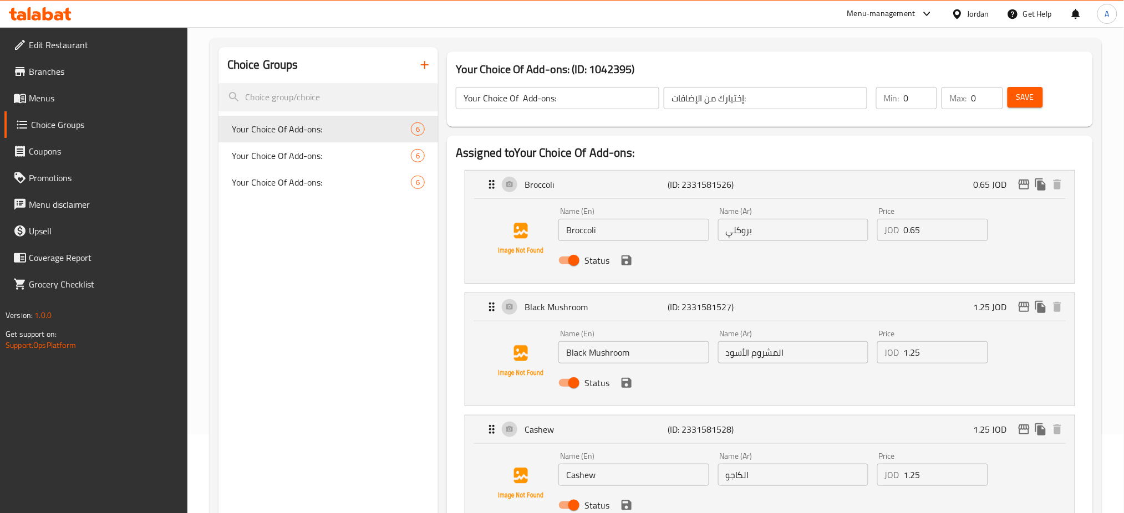
scroll to position [0, 0]
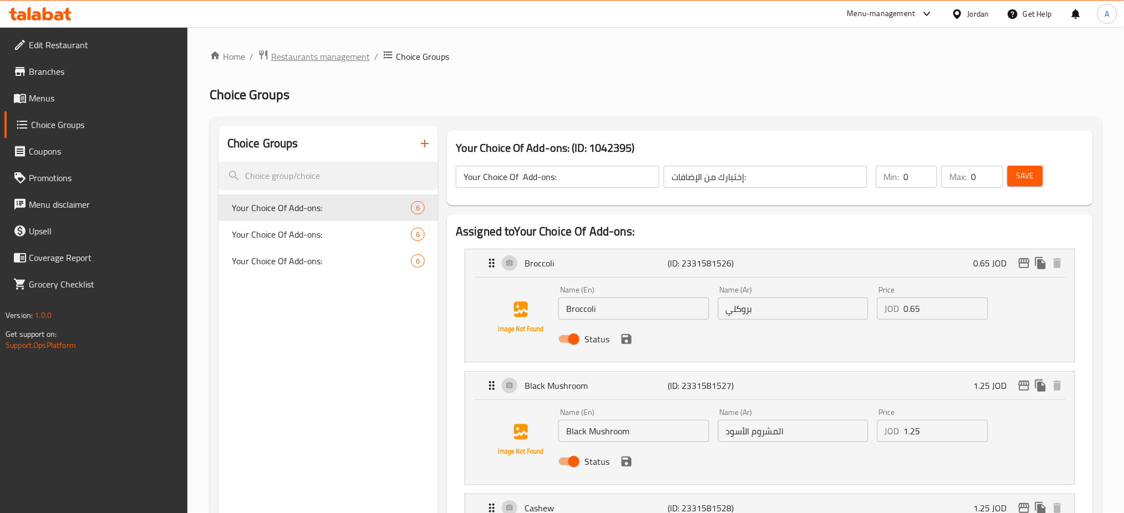
click at [331, 57] on span "Restaurants management" at bounding box center [320, 56] width 99 height 13
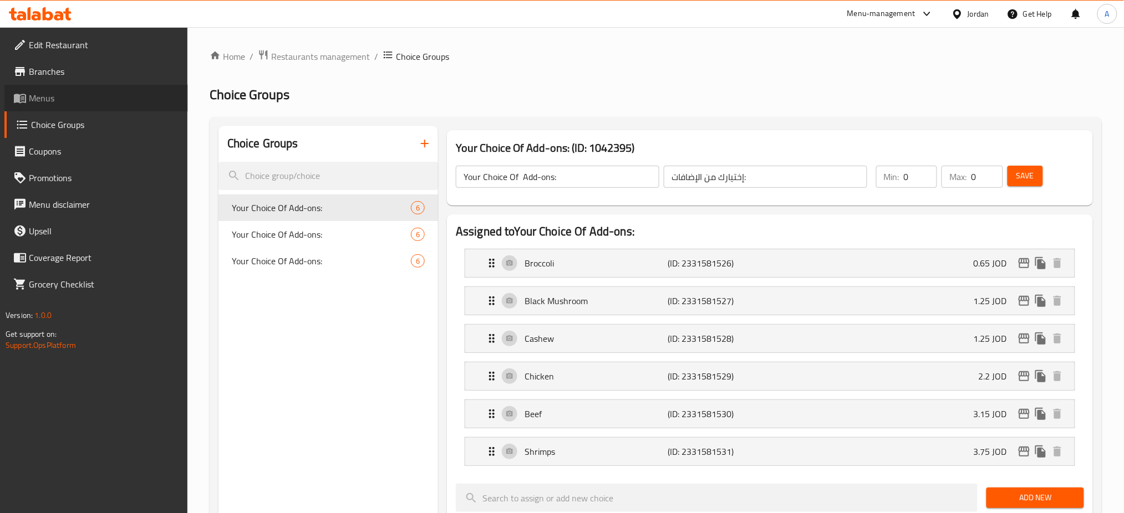
click at [65, 92] on span "Menus" at bounding box center [104, 97] width 150 height 13
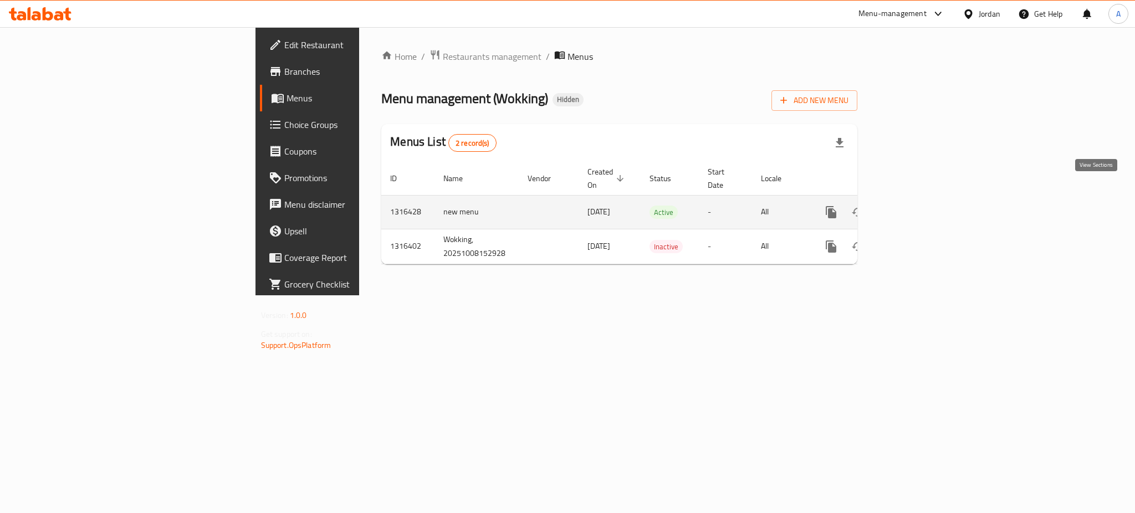
click at [918, 206] on icon "enhanced table" at bounding box center [911, 212] width 13 height 13
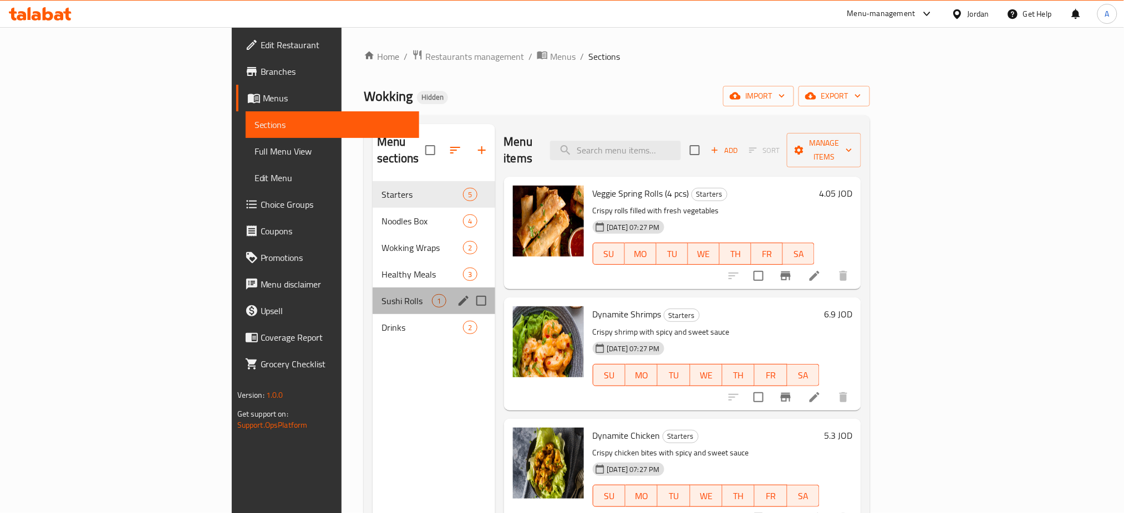
click at [372, 288] on div "Sushi Rolls 1" at bounding box center [433, 301] width 122 height 27
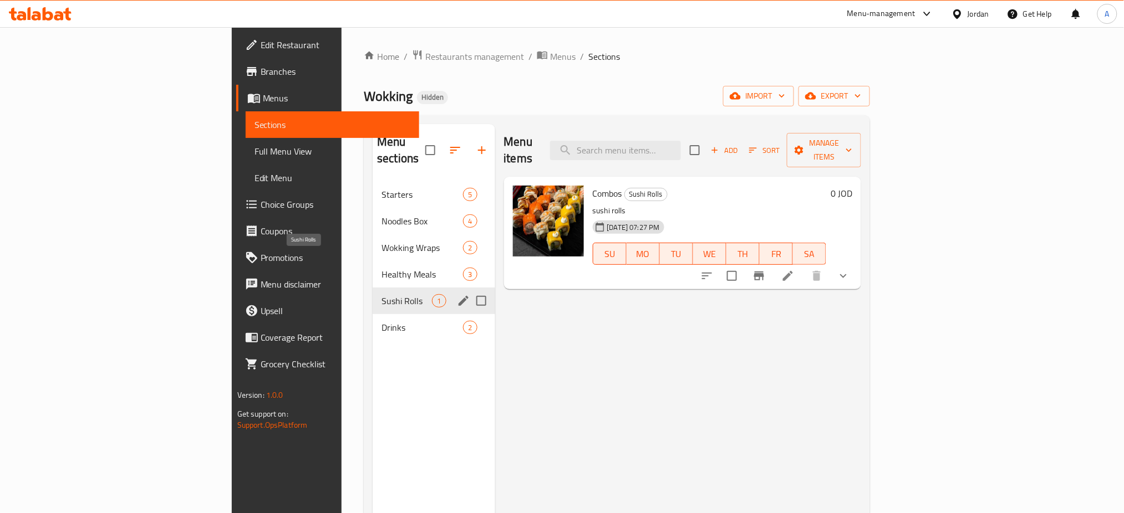
click at [372, 288] on div "Sushi Rolls 1" at bounding box center [433, 301] width 122 height 27
click at [372, 261] on div "Healthy Meals 3" at bounding box center [433, 274] width 122 height 27
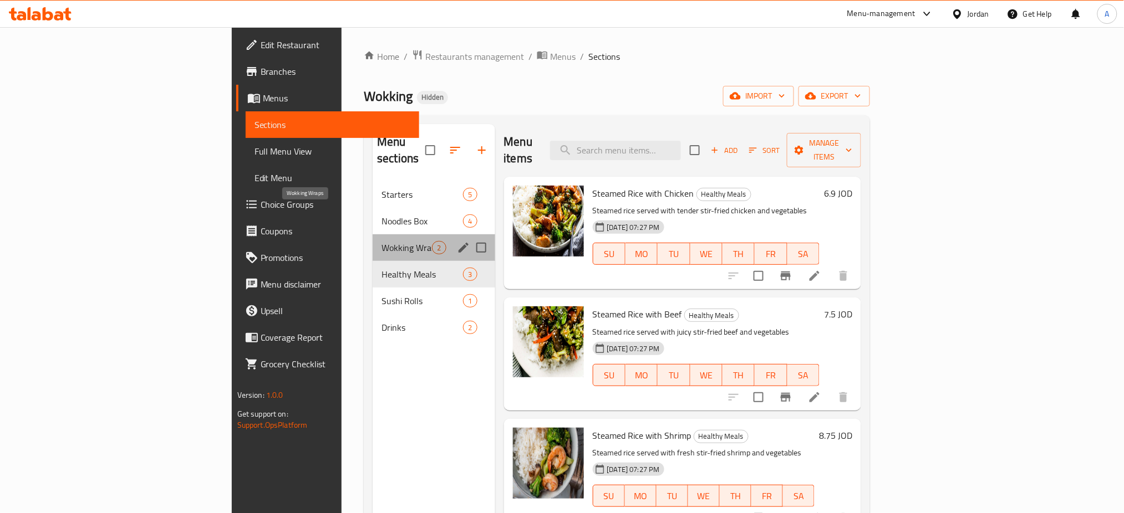
click at [381, 241] on span "Wokking Wraps" at bounding box center [406, 247] width 50 height 13
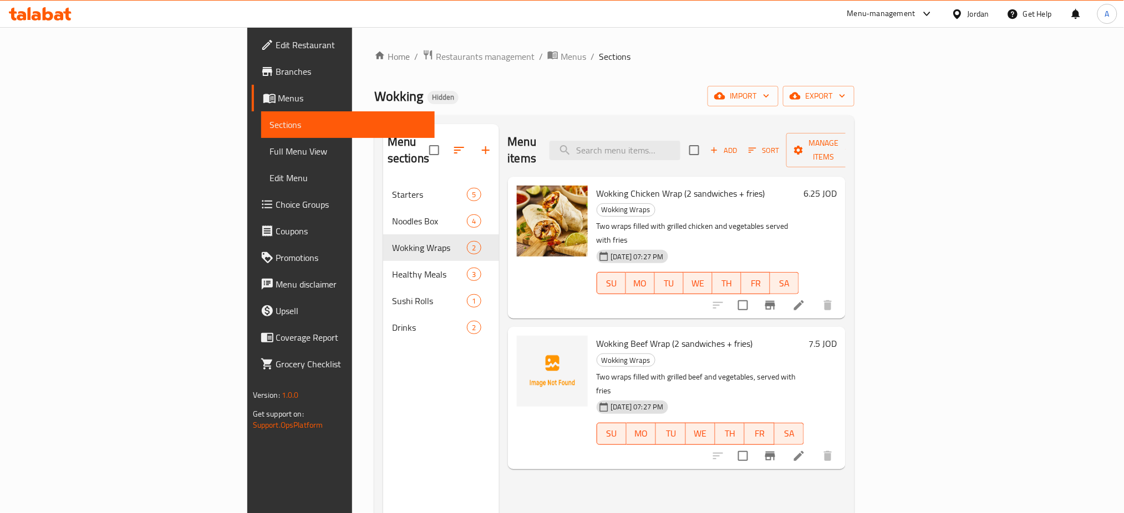
click at [805, 450] on icon at bounding box center [798, 456] width 13 height 13
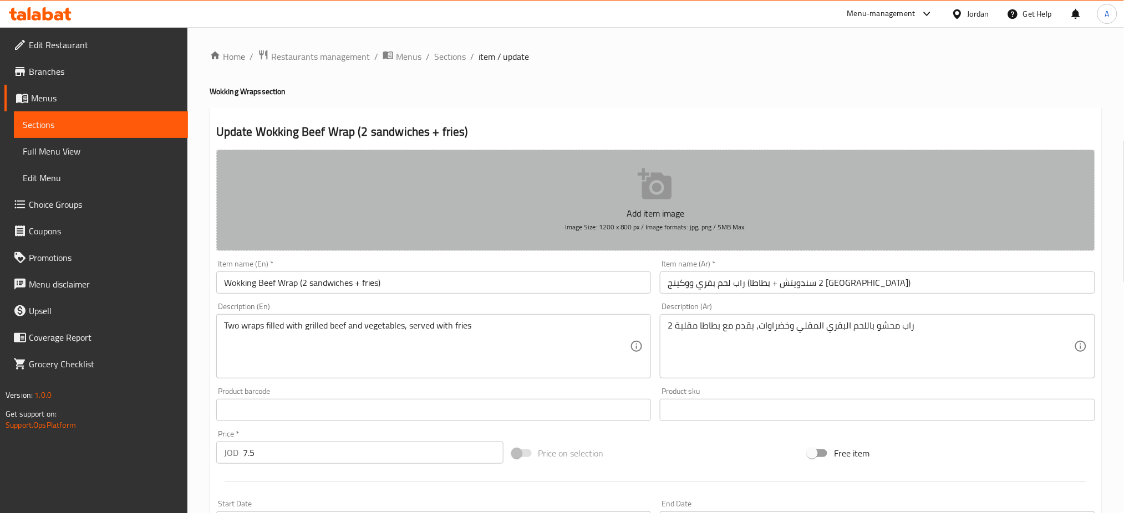
drag, startPoint x: 721, startPoint y: 206, endPoint x: 586, endPoint y: 205, distance: 134.7
click at [586, 205] on button "Add item image Image Size: 1200 x 800 px / Image formats: jpg, png / 5MB Max." at bounding box center [655, 200] width 879 height 101
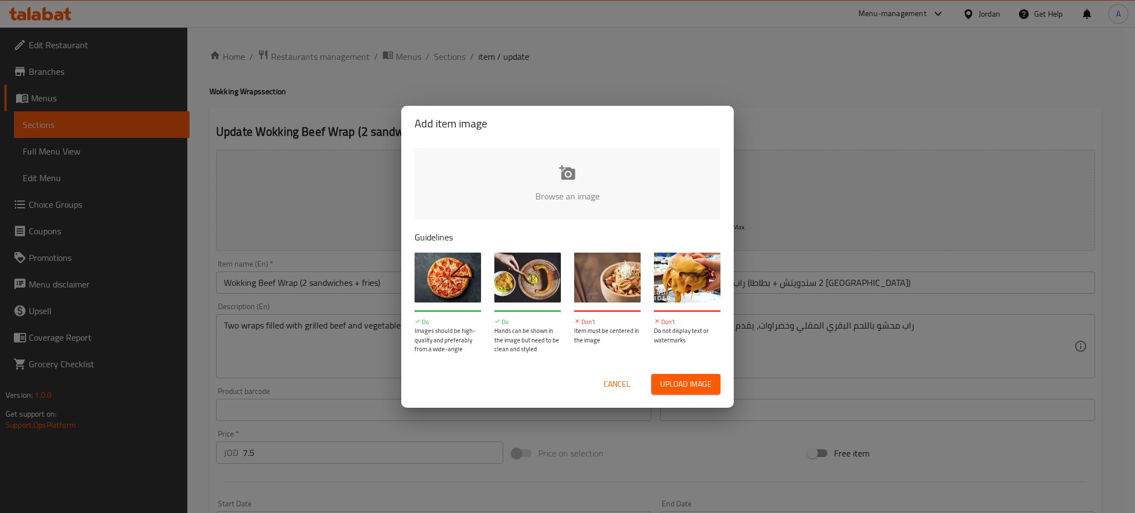
drag, startPoint x: 586, startPoint y: 205, endPoint x: 668, endPoint y: 204, distance: 82.0
click at [668, 204] on input "file" at bounding box center [942, 200] width 1055 height 104
click at [630, 380] on span "Cancel" at bounding box center [617, 384] width 27 height 14
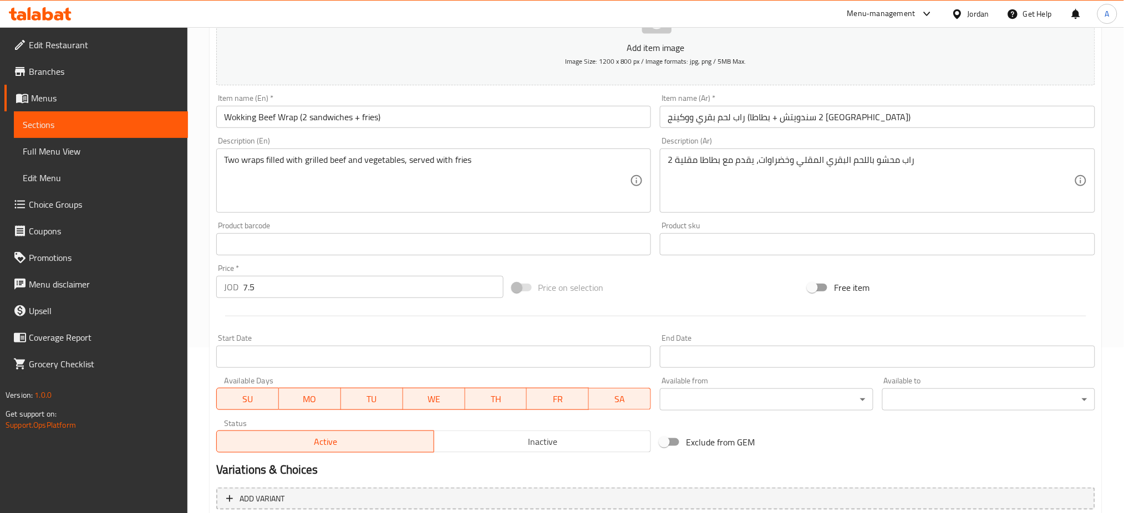
scroll to position [211, 0]
